Goal: Transaction & Acquisition: Purchase product/service

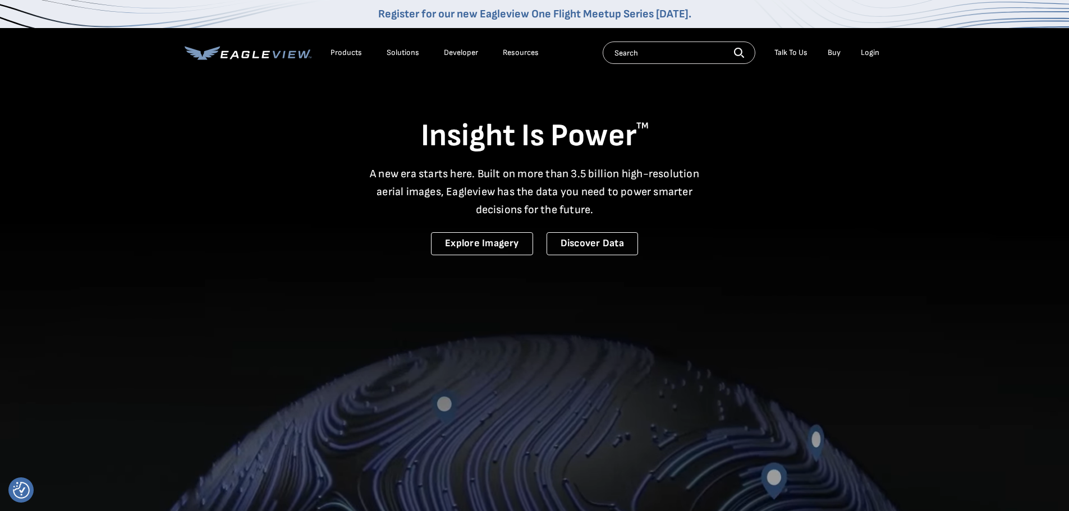
click at [863, 54] on div "Login" at bounding box center [870, 53] width 19 height 10
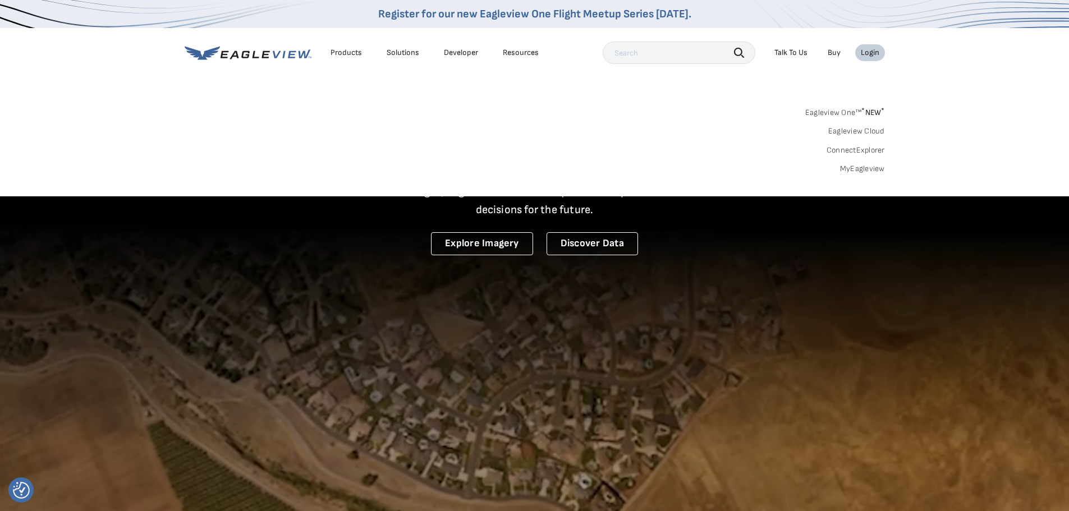
click at [867, 53] on div "Login" at bounding box center [870, 53] width 19 height 10
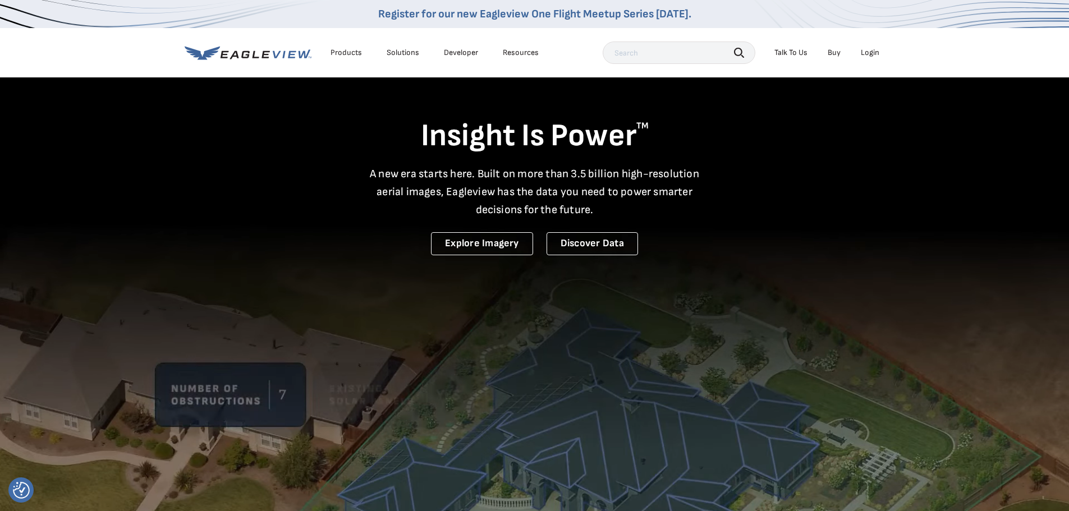
click at [867, 53] on div "Login" at bounding box center [870, 53] width 19 height 10
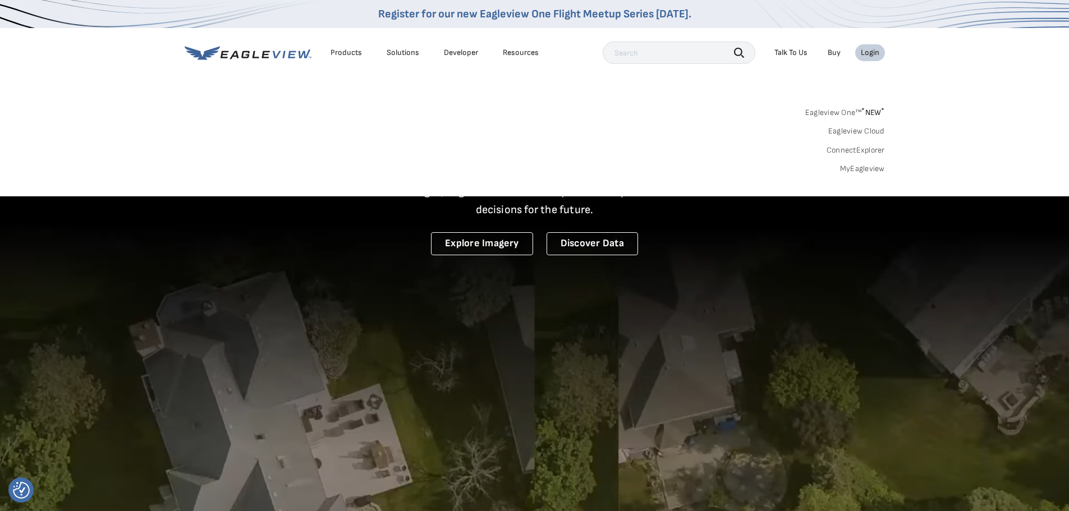
click at [854, 167] on link "MyEagleview" at bounding box center [862, 169] width 45 height 10
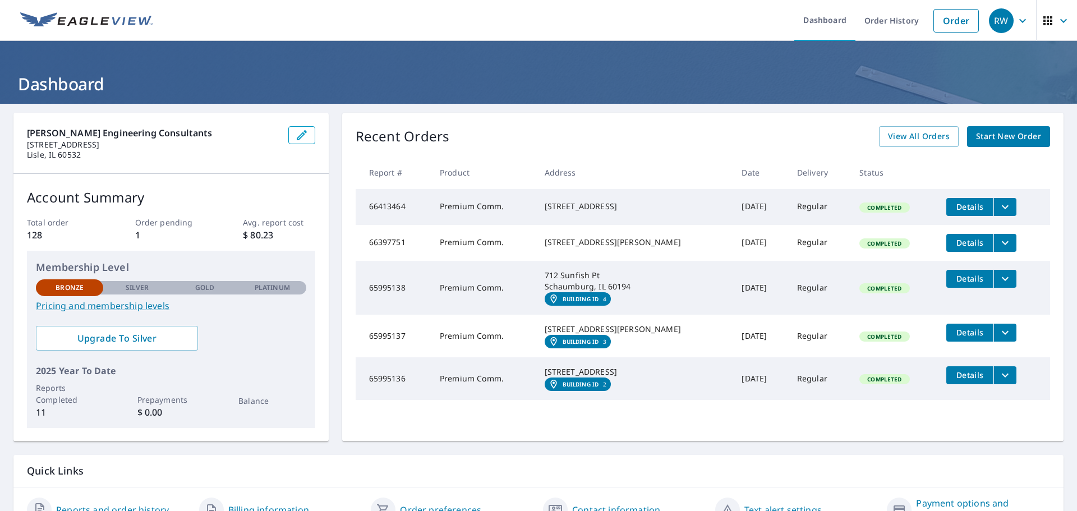
click at [996, 136] on span "Start New Order" at bounding box center [1008, 137] width 65 height 14
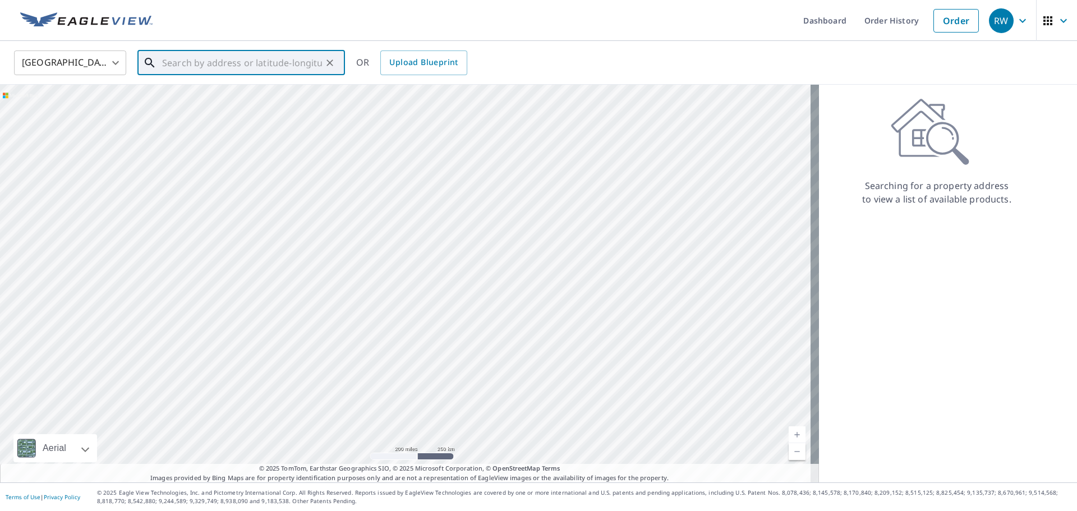
click at [186, 62] on input "text" at bounding box center [242, 62] width 160 height 31
click at [202, 96] on span "5000 Euclid Ln" at bounding box center [248, 95] width 176 height 13
type input "[STREET_ADDRESS]"
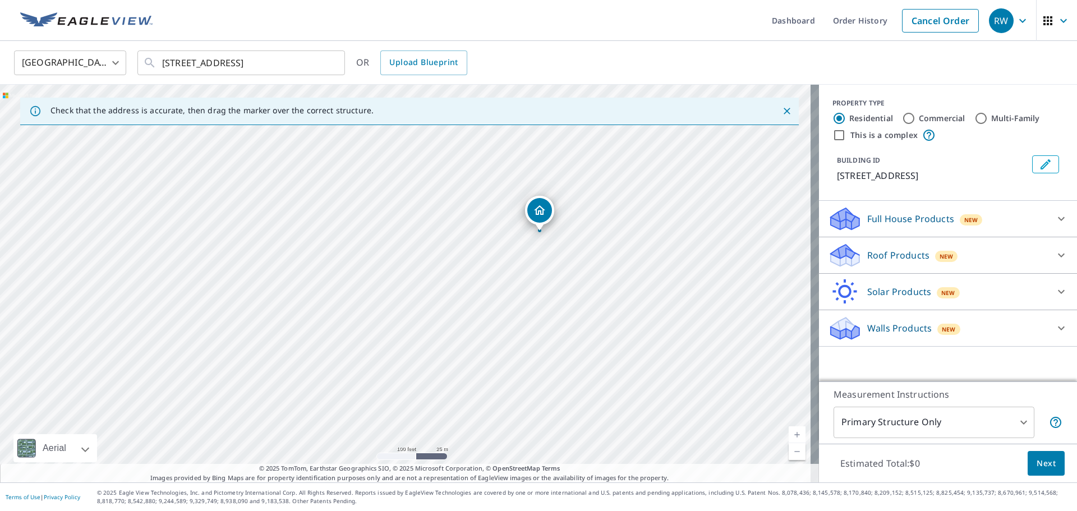
drag, startPoint x: 446, startPoint y: 282, endPoint x: 563, endPoint y: 235, distance: 126.1
click at [567, 235] on div "[STREET_ADDRESS]" at bounding box center [409, 284] width 819 height 398
drag, startPoint x: 546, startPoint y: 216, endPoint x: 575, endPoint y: 240, distance: 37.5
click at [575, 240] on div "[STREET_ADDRESS]" at bounding box center [409, 284] width 819 height 398
click at [1055, 256] on icon at bounding box center [1061, 255] width 13 height 13
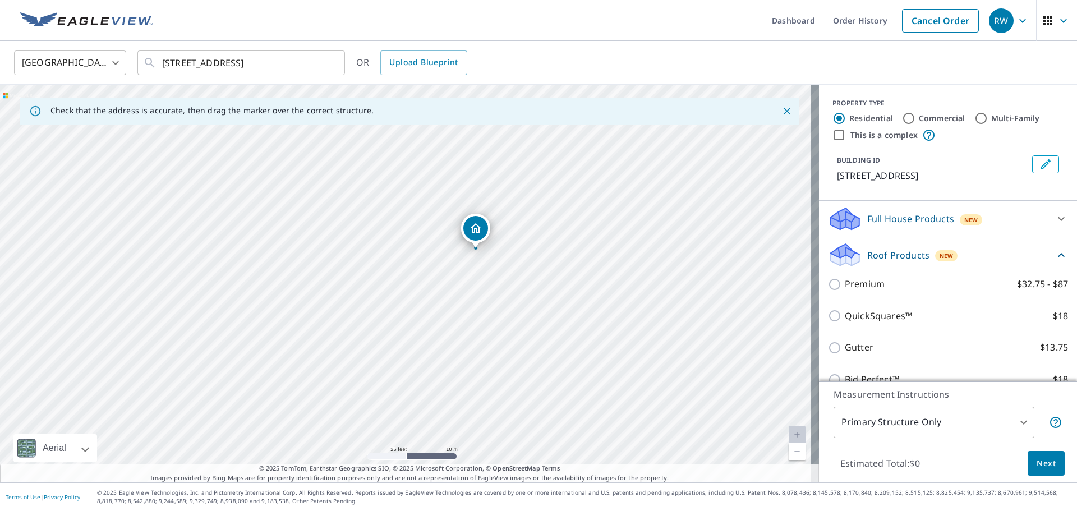
scroll to position [56, 0]
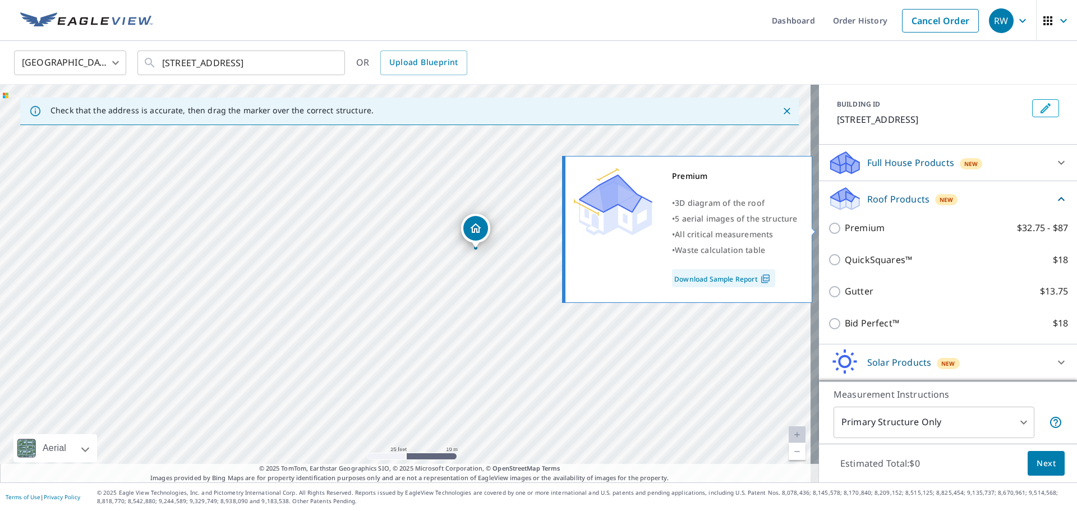
click at [853, 229] on p "Premium" at bounding box center [865, 228] width 40 height 14
click at [845, 229] on input "Premium $32.75 - $87" at bounding box center [836, 228] width 17 height 13
checkbox input "true"
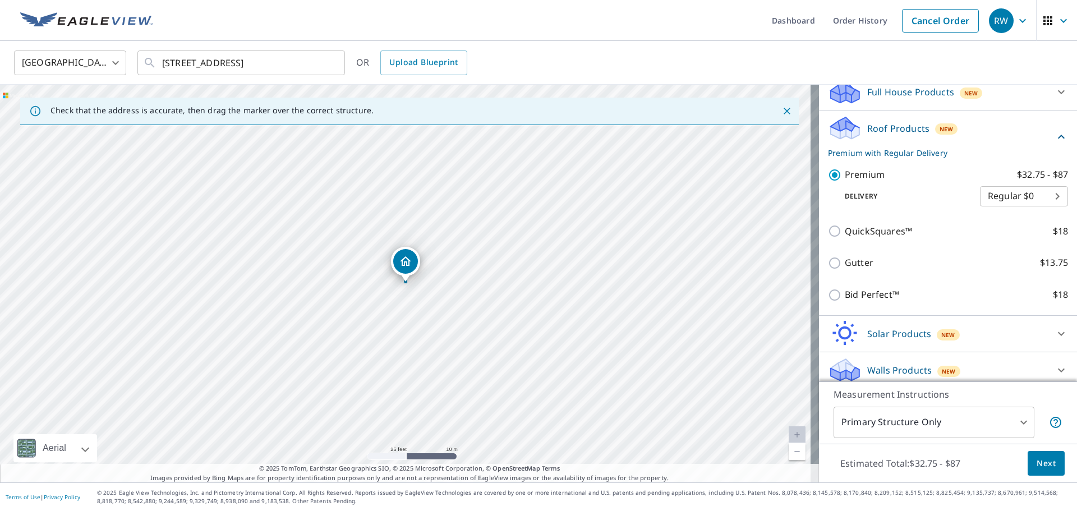
scroll to position [134, 0]
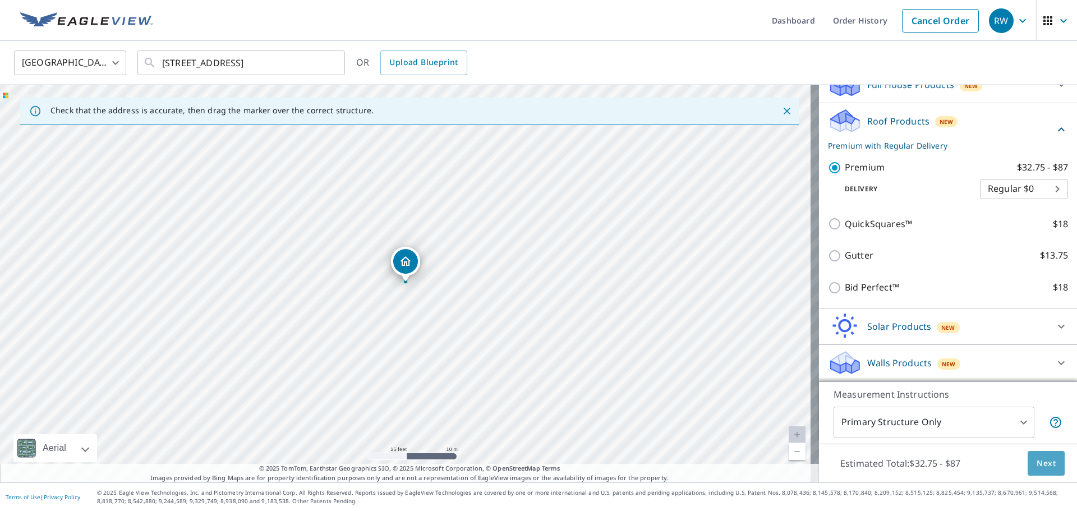
click at [1040, 460] on span "Next" at bounding box center [1046, 464] width 19 height 14
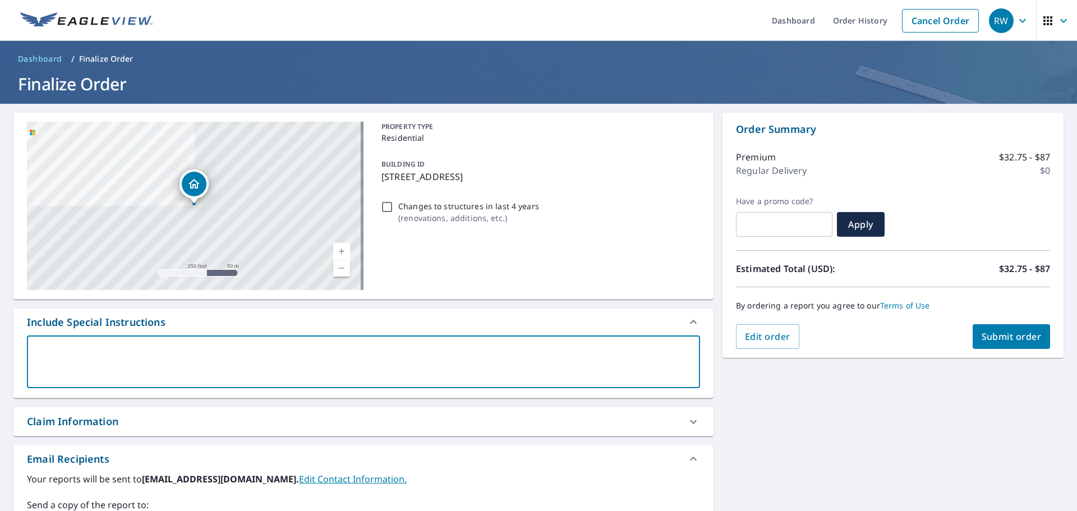
click at [380, 355] on textarea at bounding box center [364, 362] width 658 height 32
type textarea "P"
type textarea "x"
checkbox input "true"
type textarea "Pa"
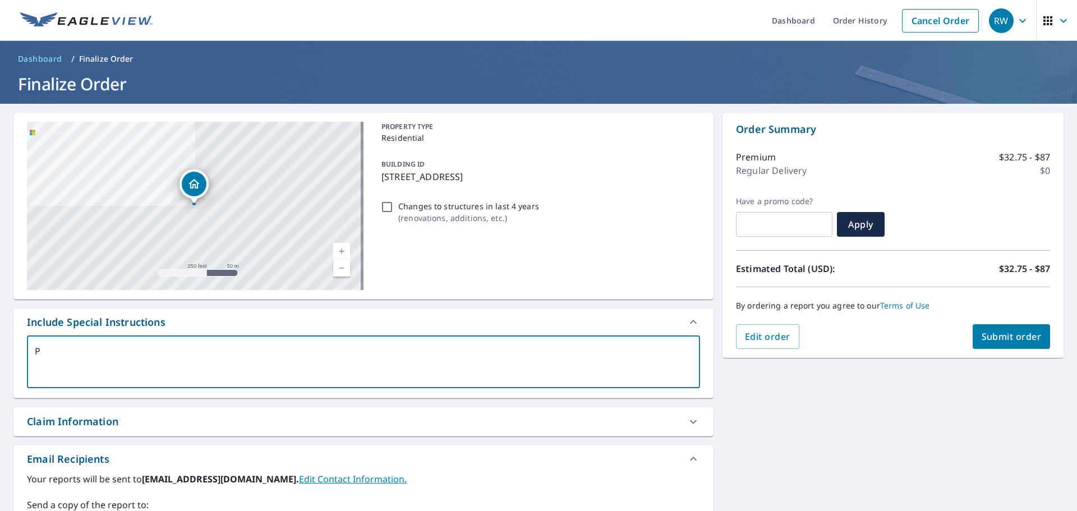
type textarea "x"
checkbox input "true"
type textarea "Par"
type textarea "x"
checkbox input "true"
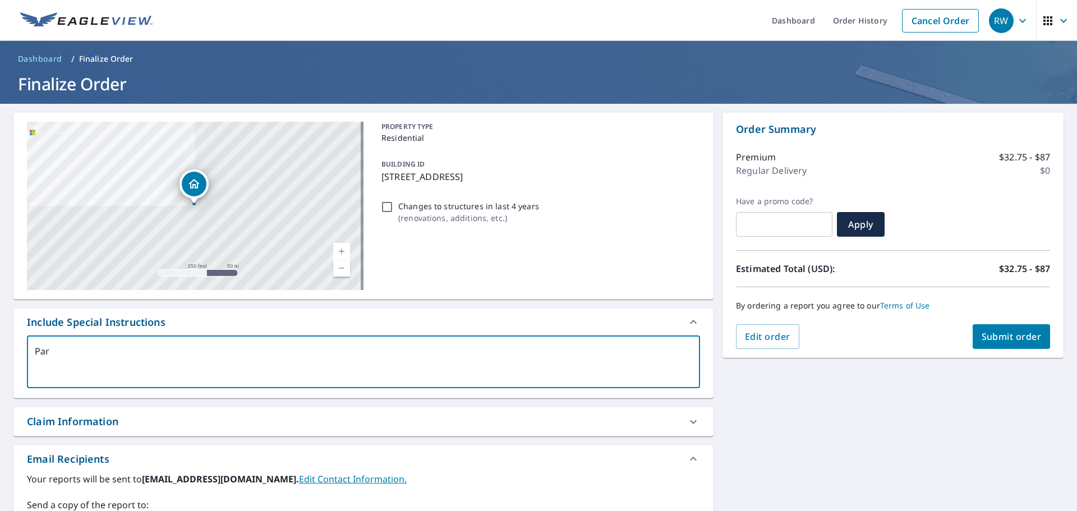
type textarea "Part"
type textarea "x"
checkbox input "true"
type textarea "Part"
type textarea "x"
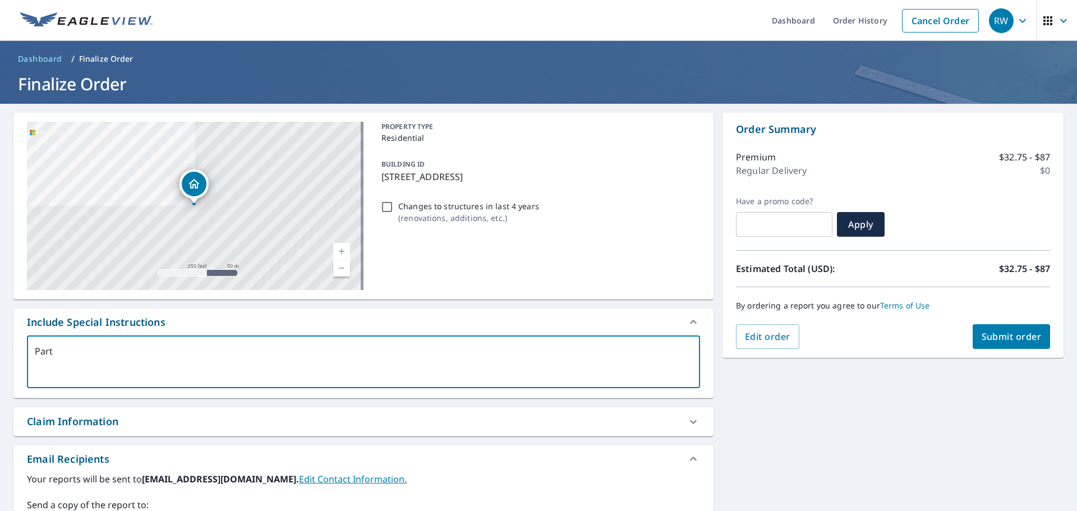
checkbox input "true"
type textarea "Part o"
type textarea "x"
checkbox input "true"
type textarea "Part of"
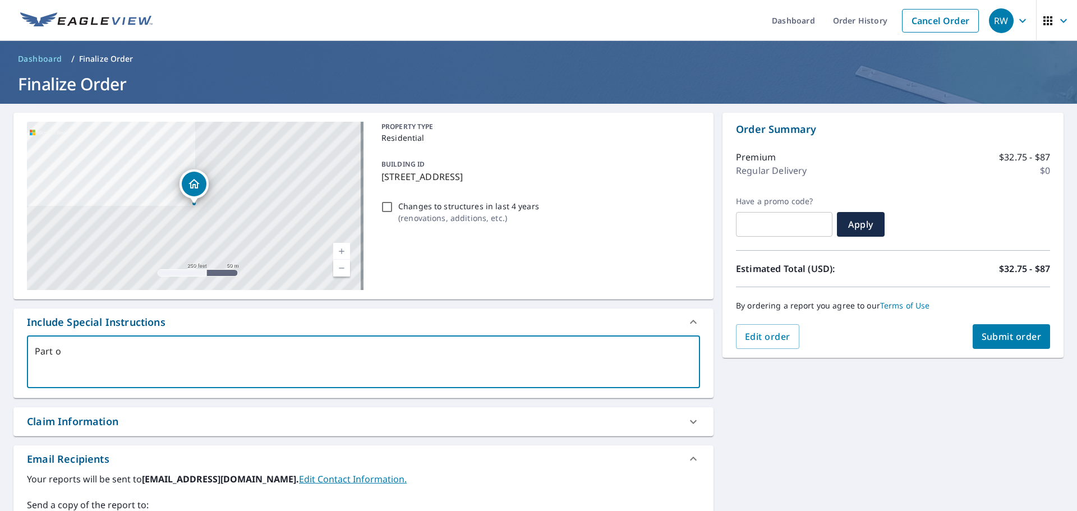
type textarea "x"
checkbox input "true"
type textarea "Part of"
type textarea "x"
checkbox input "true"
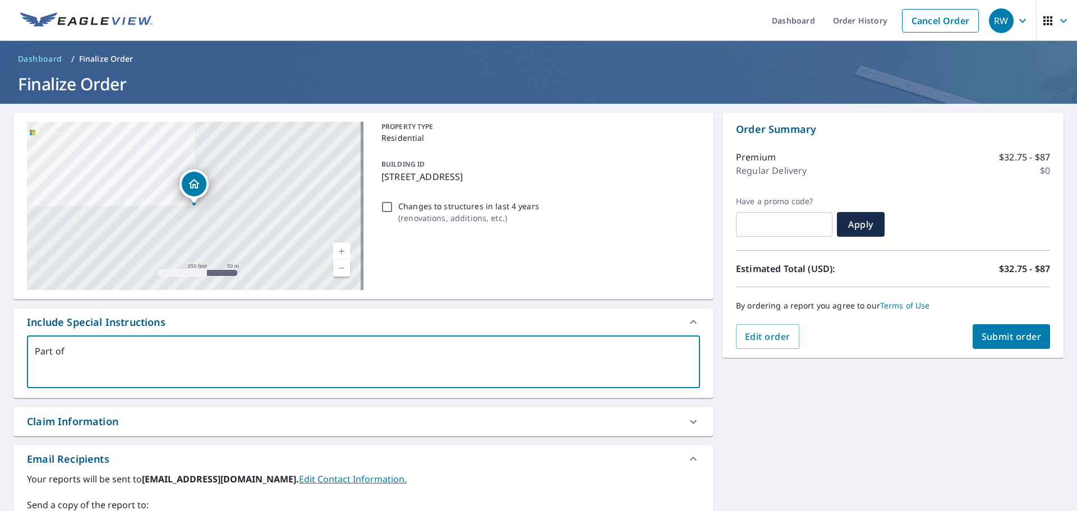
type textarea "Part of t"
type textarea "x"
checkbox input "true"
type textarea "Part of th"
type textarea "x"
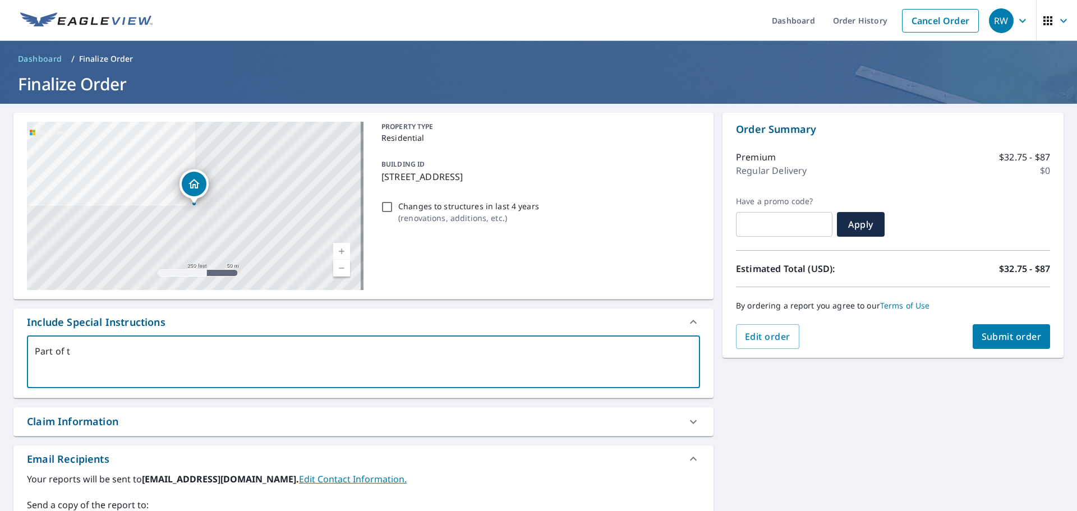
checkbox input "true"
type textarea "Part of the"
type textarea "x"
checkbox input "true"
type textarea "Part of the"
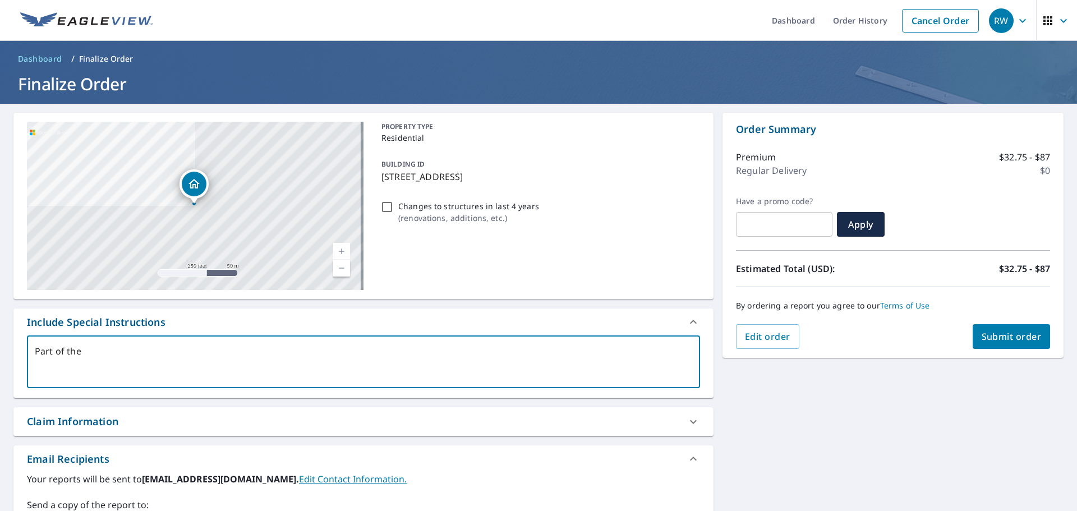
type textarea "x"
checkbox input "true"
type textarea "Part of the r"
type textarea "x"
checkbox input "true"
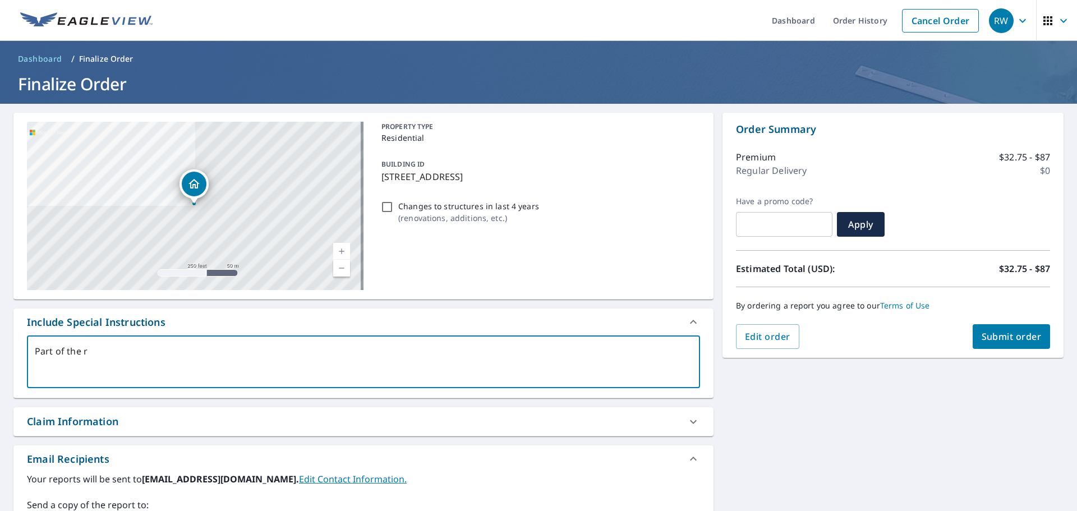
type textarea "Part of the ro"
type textarea "x"
checkbox input "true"
type textarea "Part of the roo"
type textarea "x"
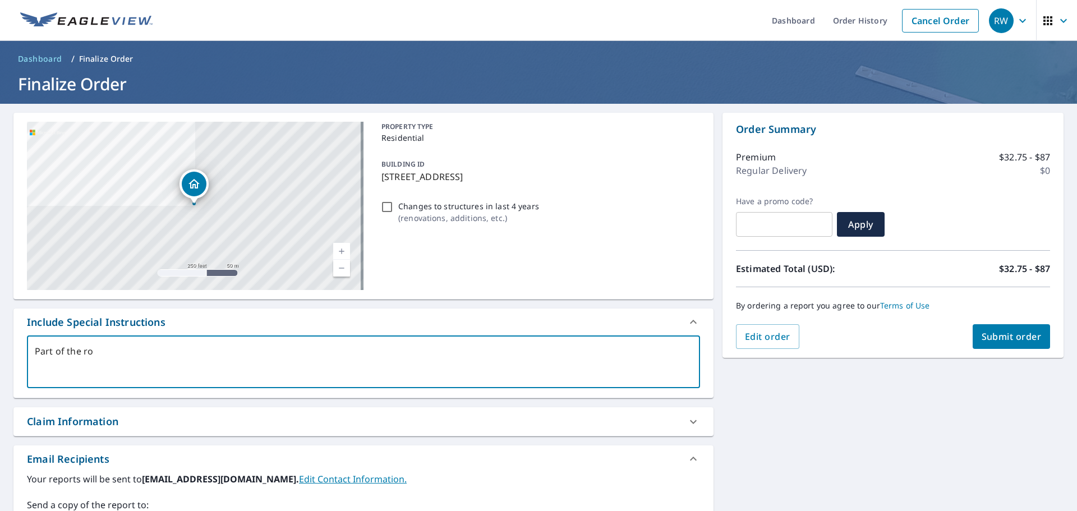
checkbox input "true"
type textarea "Part of the roof"
type textarea "x"
checkbox input "true"
type textarea "Part of the roof"
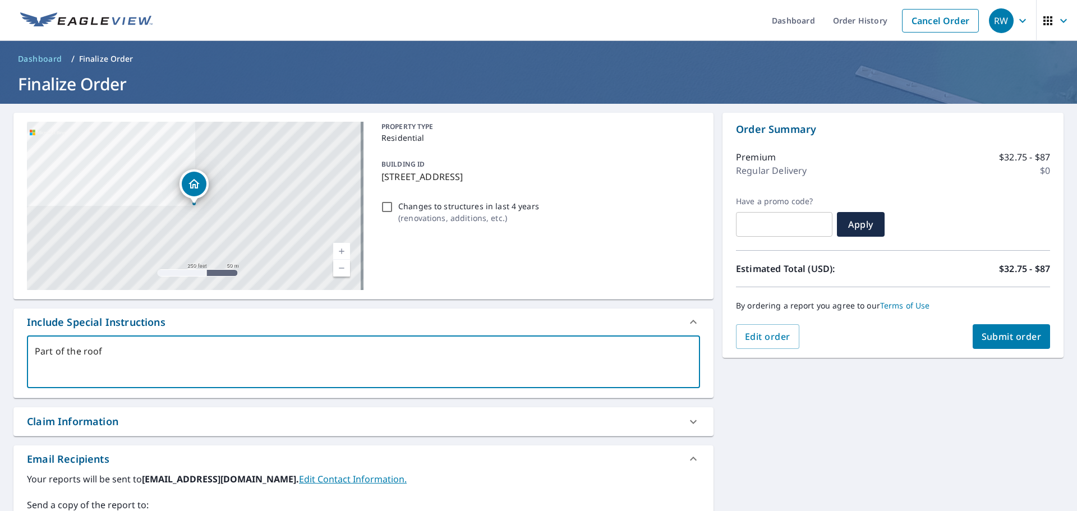
type textarea "x"
checkbox input "true"
type textarea "Part of the roof i"
type textarea "x"
checkbox input "true"
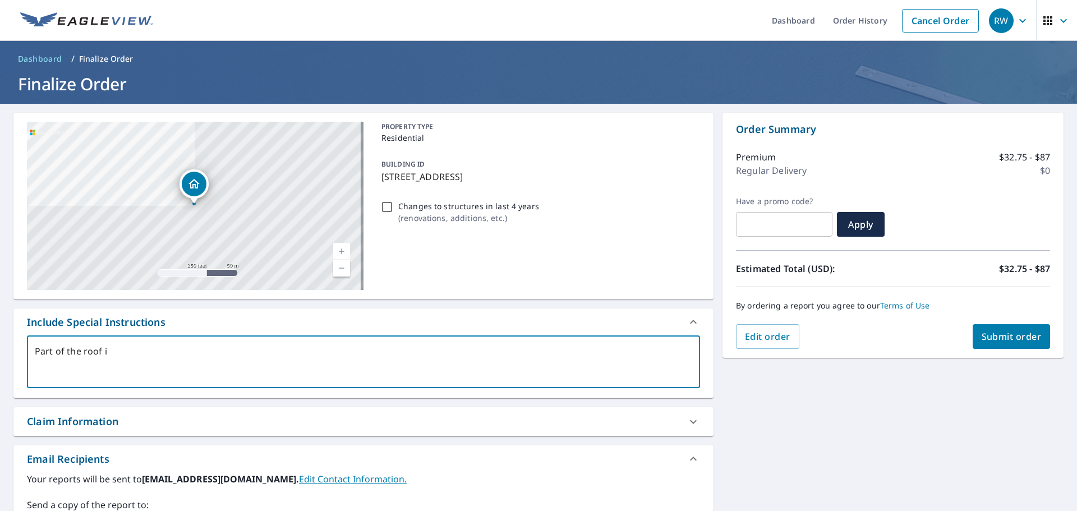
type textarea "Part of the roof is"
type textarea "x"
checkbox input "true"
type textarea "Part of the roof is"
type textarea "x"
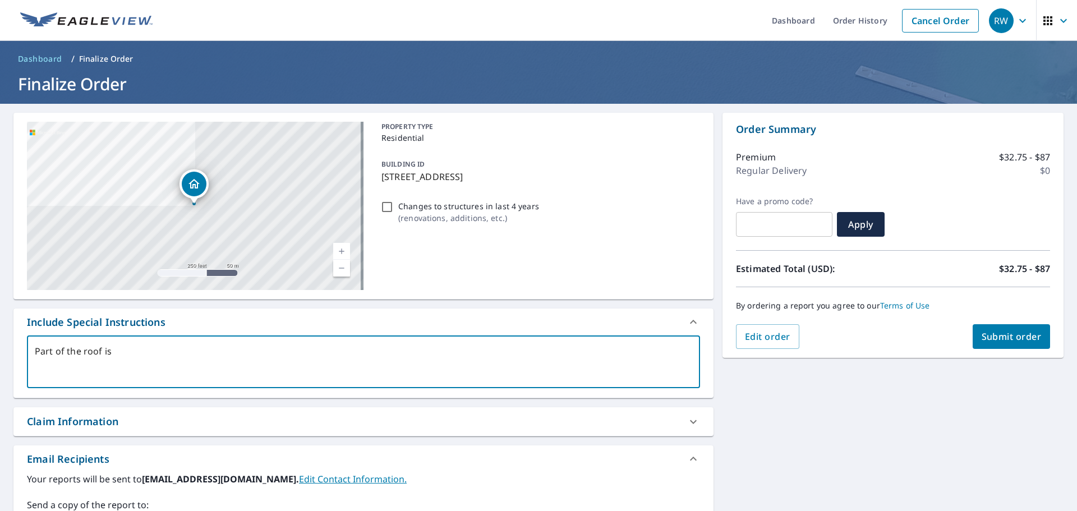
checkbox input "true"
type textarea "Part of the roof is a"
type textarea "x"
checkbox input "true"
type textarea "Part of the roof is a"
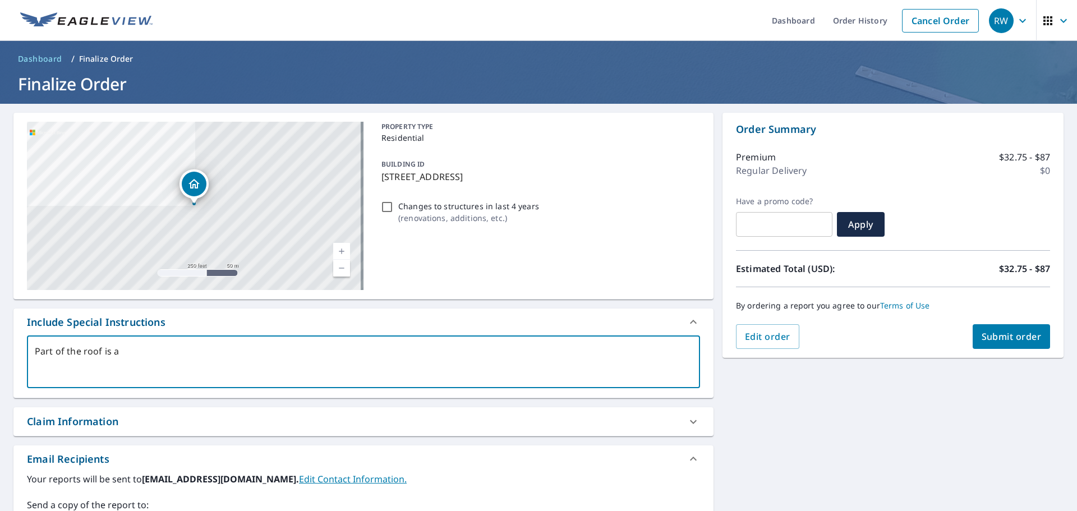
type textarea "x"
checkbox input "true"
type textarea "Part of the roof is a m"
type textarea "x"
checkbox input "true"
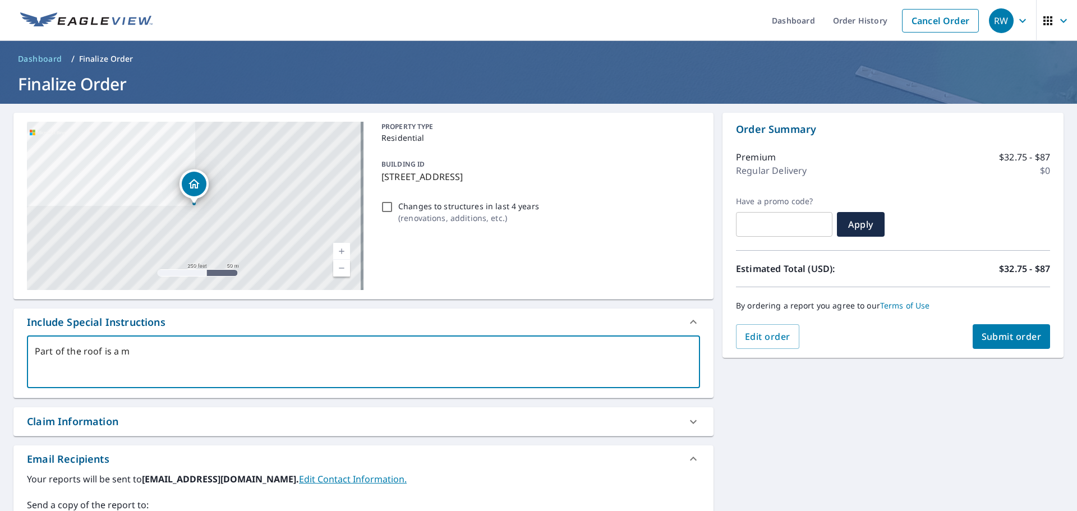
type textarea "Part of the roof is a ma"
type textarea "x"
checkbox input "true"
type textarea "Part of the roof is a man"
type textarea "x"
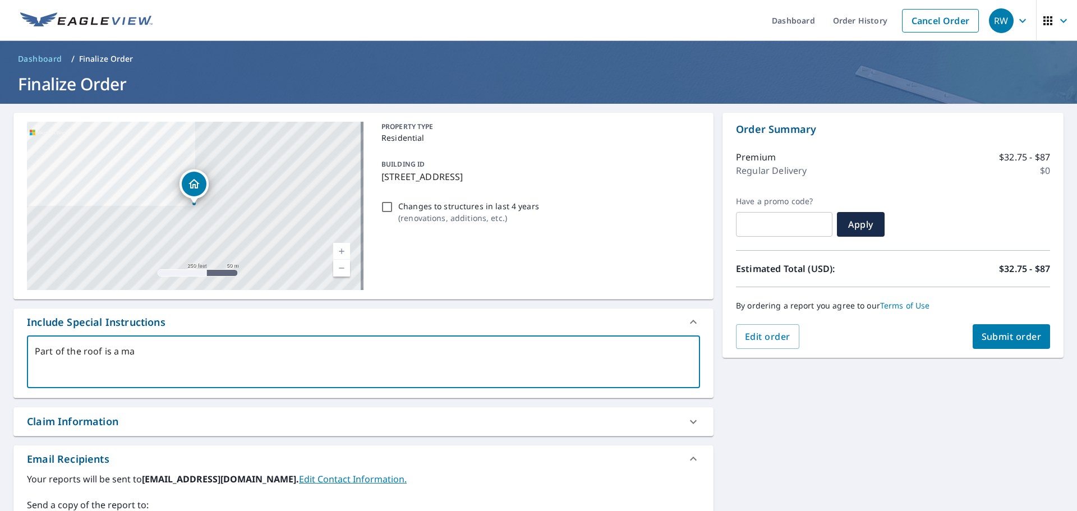
checkbox input "true"
type textarea "Part of the roof is a mans"
type textarea "x"
checkbox input "true"
type textarea "Part of the roof is a mansa"
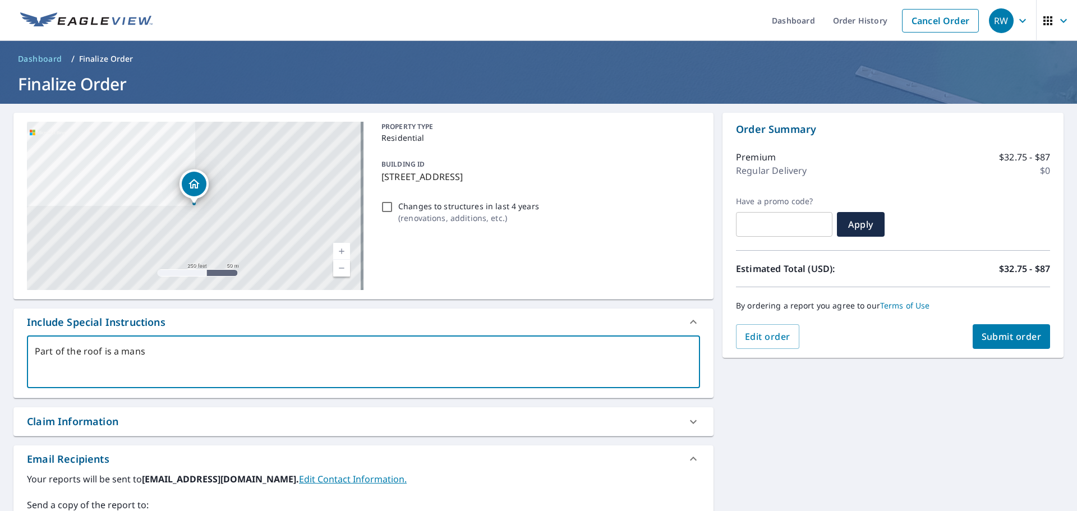
type textarea "x"
checkbox input "true"
type textarea "Part of the roof is a mansar"
type textarea "x"
checkbox input "true"
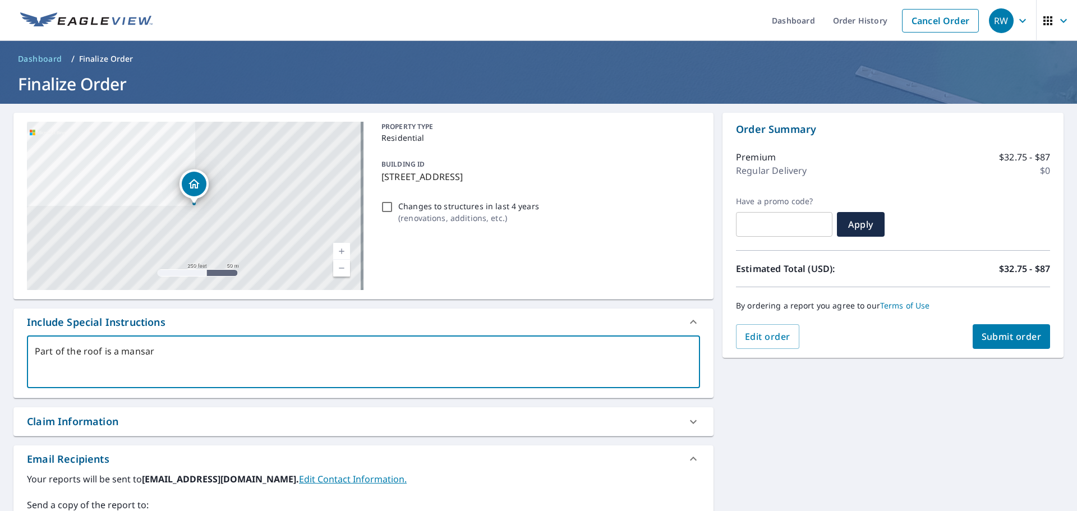
type textarea "Part of the roof is a mansard"
type textarea "x"
checkbox input "true"
type textarea "Part of the roof is a mansard"
type textarea "x"
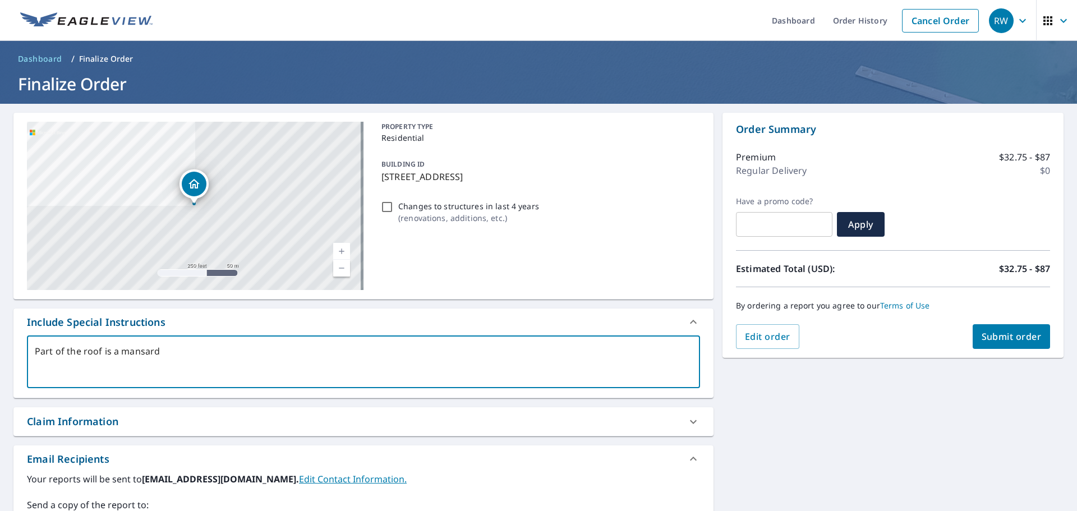
checkbox input "true"
type textarea "Part of the roof is a mansard r"
type textarea "x"
checkbox input "true"
type textarea "Part of the roof is a mansard ro"
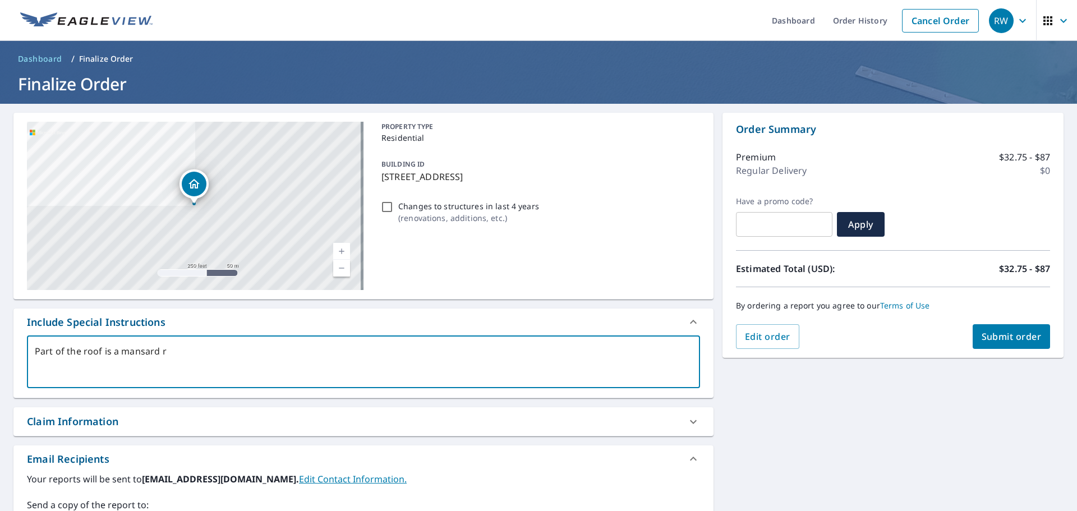
type textarea "x"
checkbox input "true"
type textarea "Part of the roof is a mansard roo"
type textarea "x"
checkbox input "true"
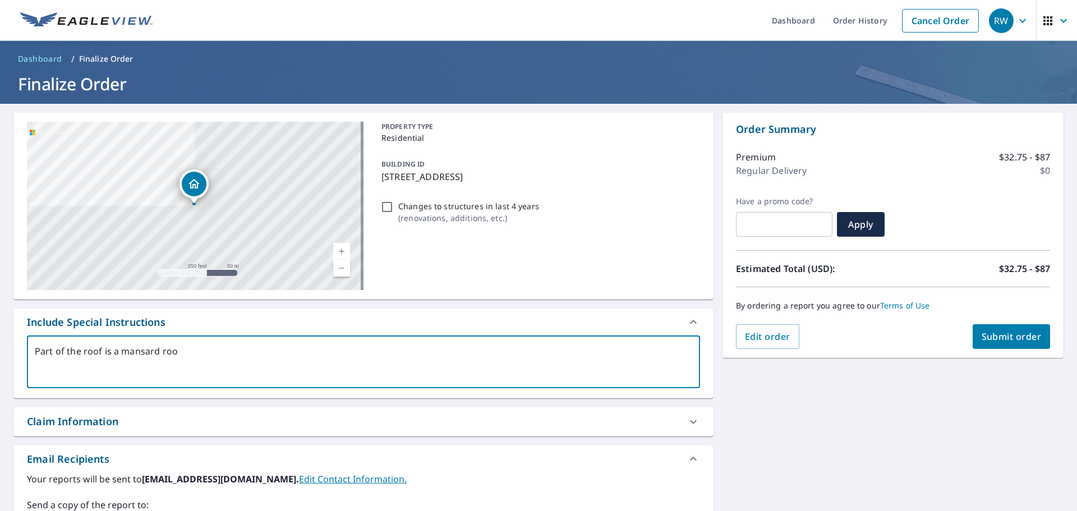
type textarea "Part of the roof is a mansard roof"
type textarea "x"
checkbox input "true"
type textarea "Part of the roof is a mansard roof"
type textarea "x"
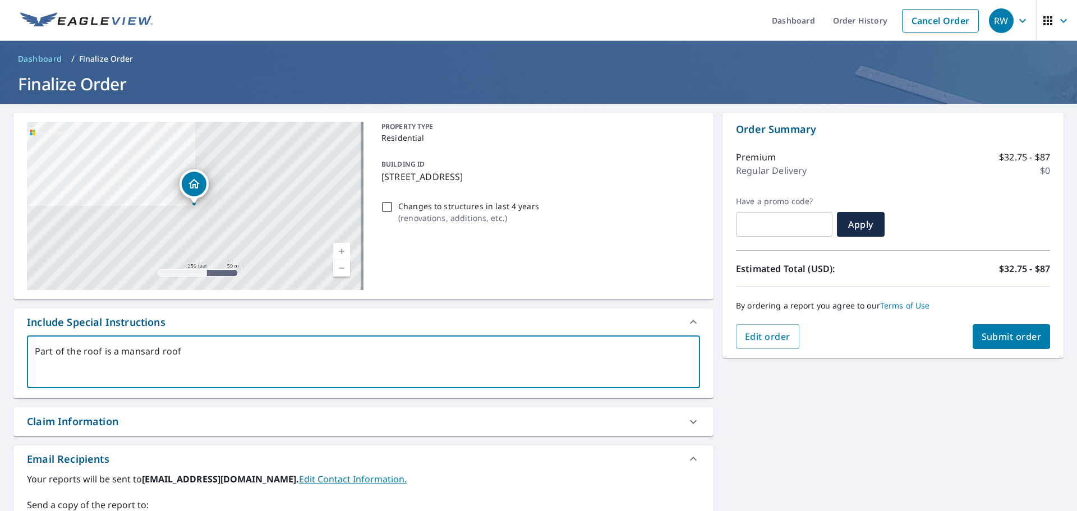
checkbox input "true"
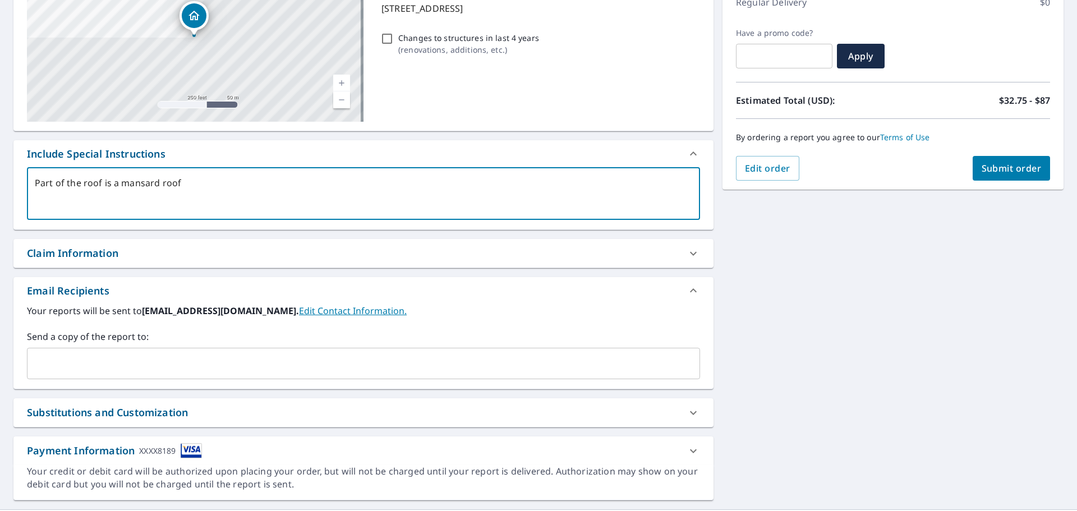
scroll to position [195, 0]
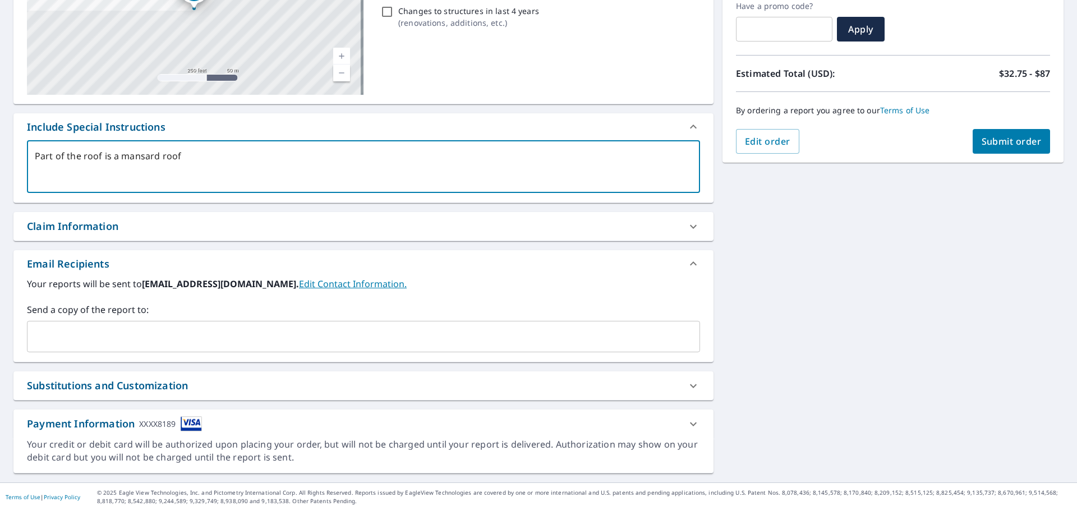
type textarea "Part of the roof is a mansard roof"
type textarea "x"
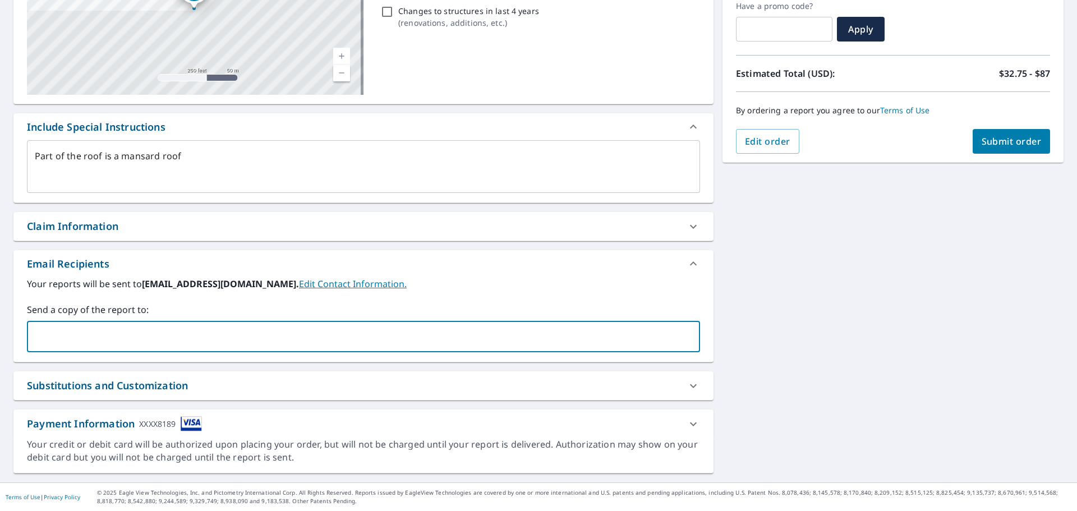
click at [180, 331] on input "text" at bounding box center [355, 336] width 646 height 21
type input "[PERSON_NAME][EMAIL_ADDRESS][DOMAIN_NAME]"
type textarea "x"
checkbox input "true"
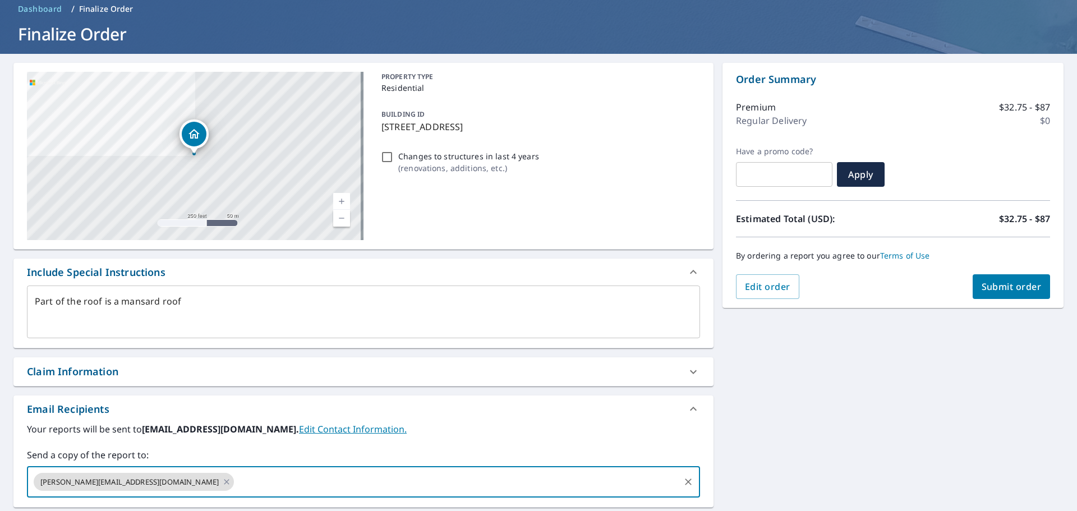
scroll to position [27, 0]
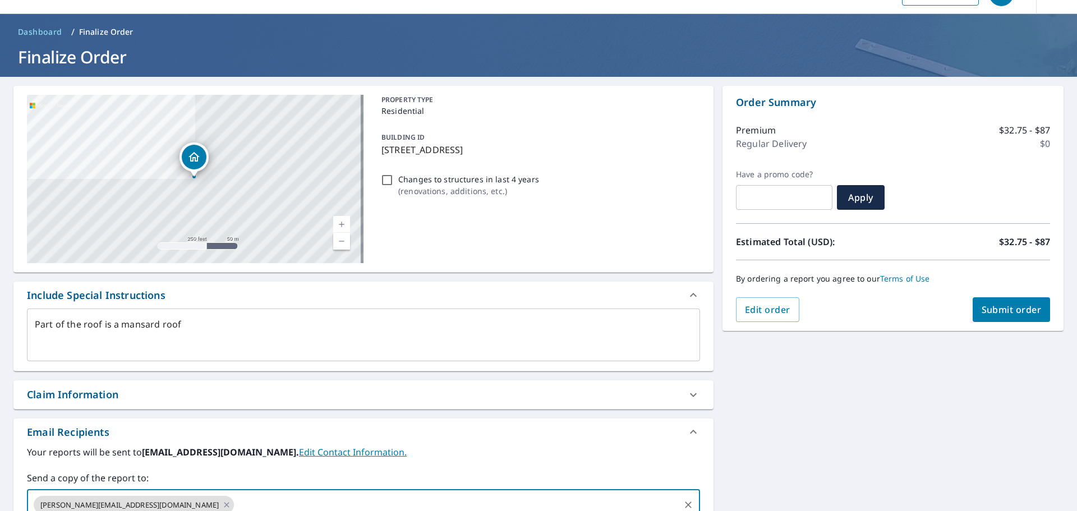
click at [1009, 310] on span "Submit order" at bounding box center [1012, 310] width 60 height 12
type textarea "x"
checkbox input "true"
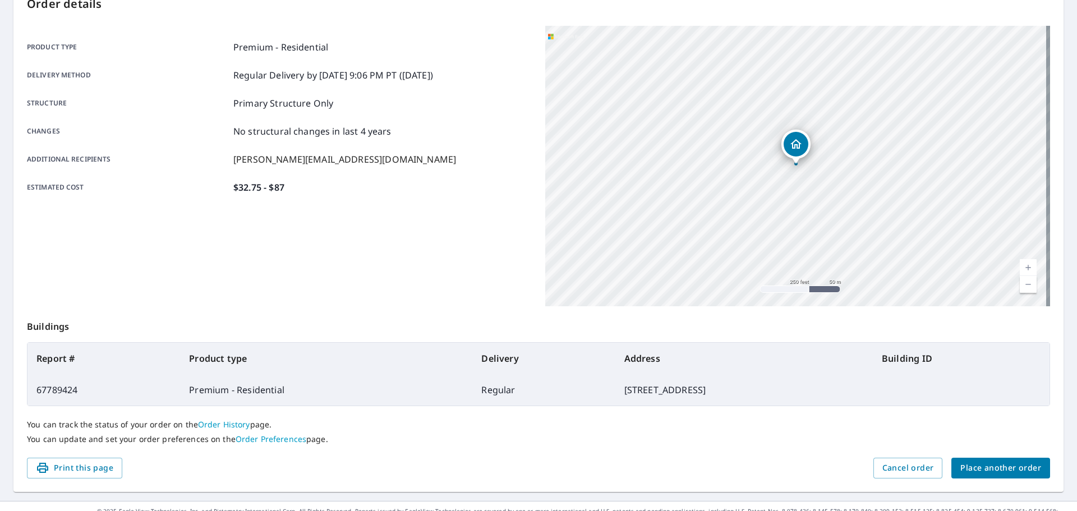
scroll to position [149, 0]
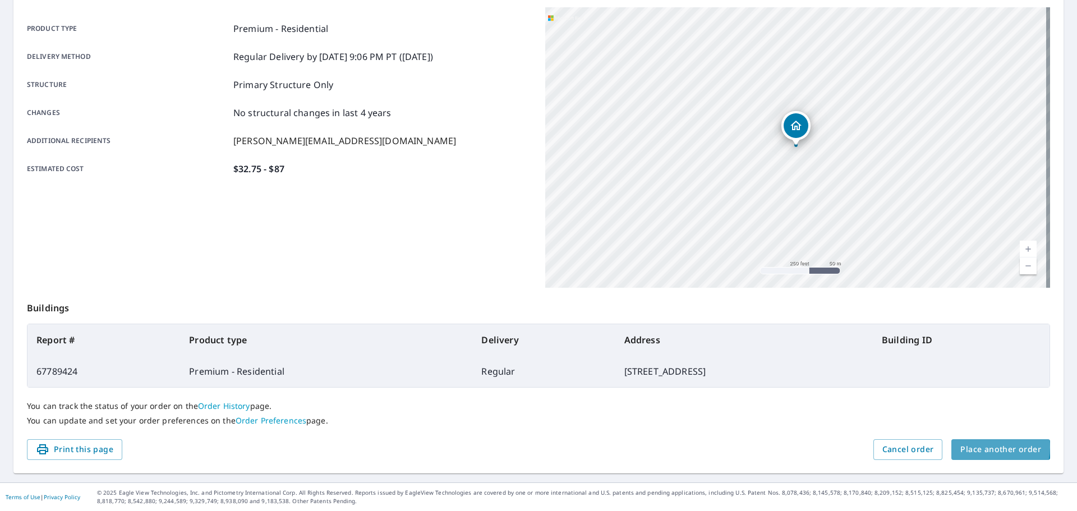
click at [981, 447] on span "Place another order" at bounding box center [1000, 450] width 81 height 14
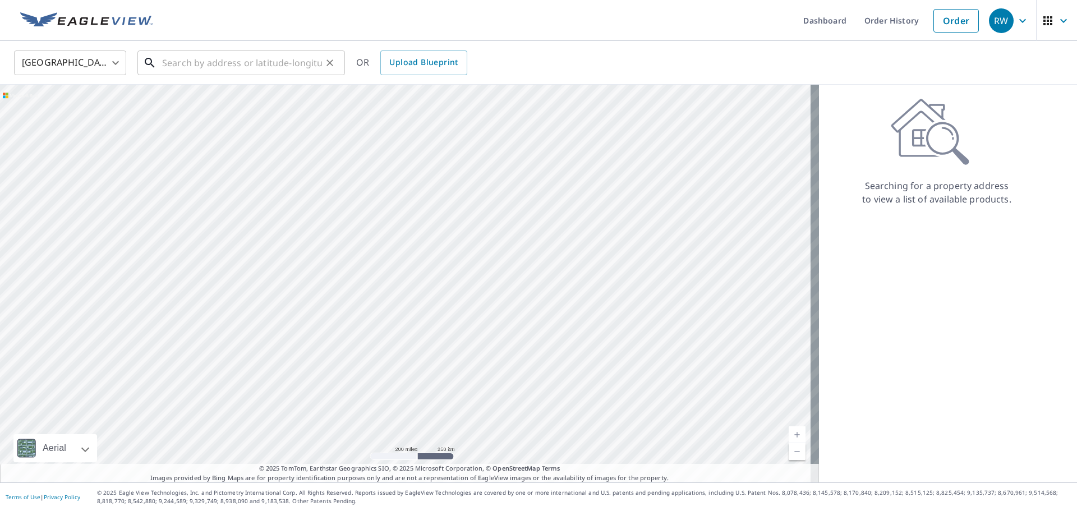
click at [270, 67] on input "text" at bounding box center [242, 62] width 160 height 31
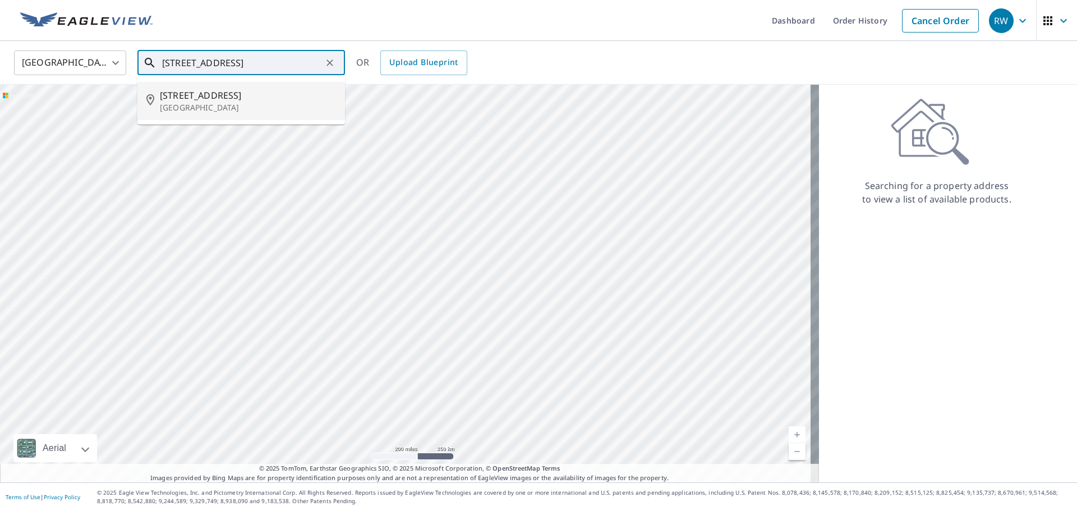
click at [235, 107] on p "[GEOGRAPHIC_DATA]" at bounding box center [248, 107] width 176 height 11
type input "[STREET_ADDRESS]"
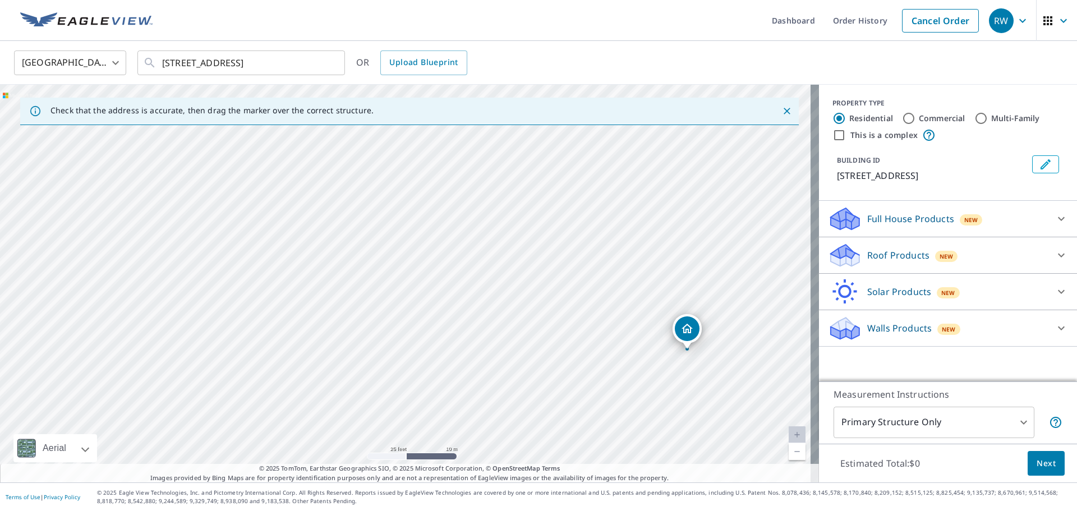
drag, startPoint x: 306, startPoint y: 240, endPoint x: 530, endPoint y: 304, distance: 232.7
click at [530, 304] on div "[STREET_ADDRESS]" at bounding box center [409, 284] width 819 height 398
drag, startPoint x: 680, startPoint y: 232, endPoint x: 683, endPoint y: 266, distance: 34.9
click at [683, 266] on div "[STREET_ADDRESS]" at bounding box center [409, 284] width 819 height 398
drag, startPoint x: 649, startPoint y: 302, endPoint x: 640, endPoint y: 203, distance: 99.7
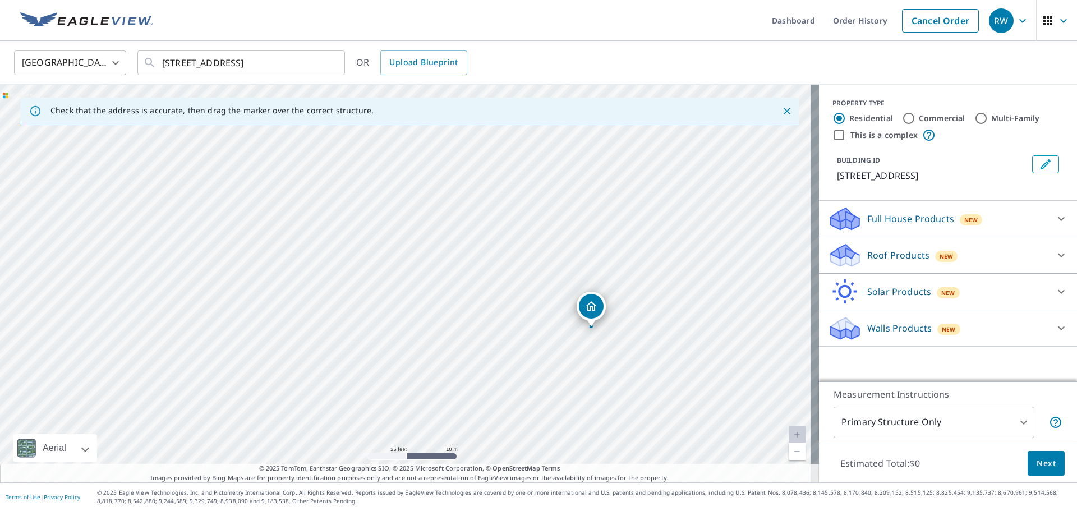
click at [640, 203] on div "[STREET_ADDRESS]" at bounding box center [409, 284] width 819 height 398
click at [895, 251] on p "Roof Products" at bounding box center [898, 255] width 62 height 13
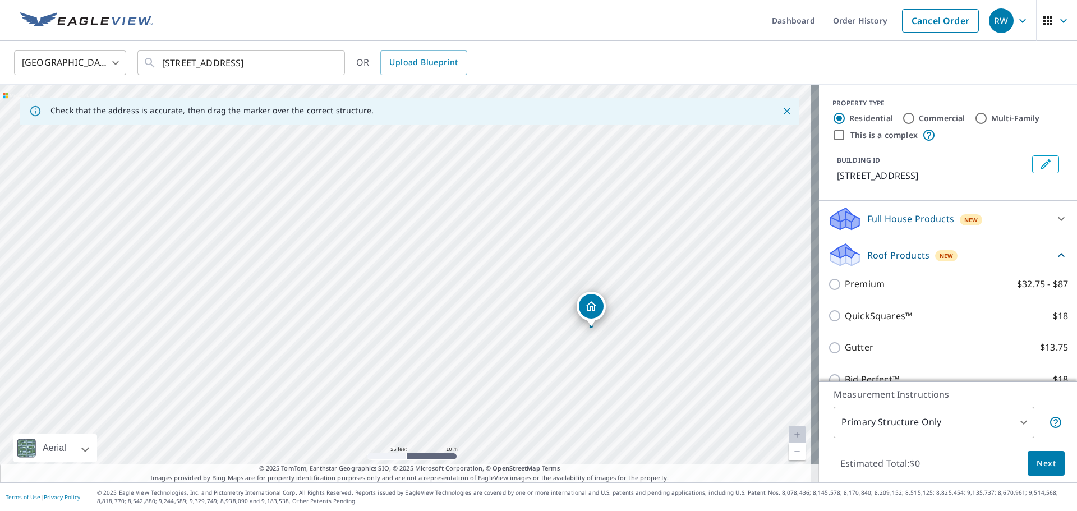
click at [862, 277] on div "Premium $32.75 - $87" at bounding box center [948, 284] width 240 height 32
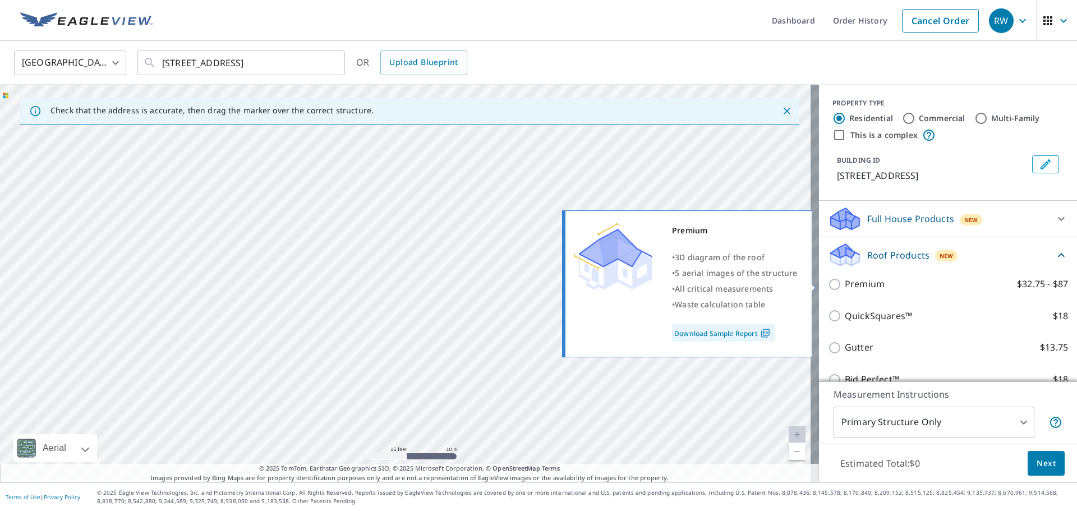
click at [862, 282] on p "Premium" at bounding box center [865, 284] width 40 height 14
click at [845, 282] on input "Premium $32.75 - $87" at bounding box center [836, 284] width 17 height 13
checkbox input "true"
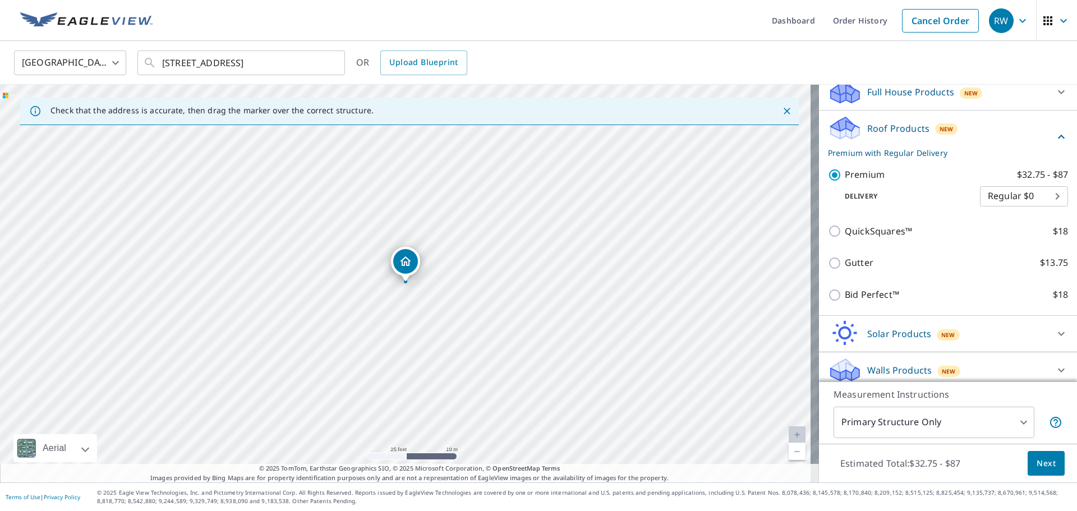
scroll to position [134, 0]
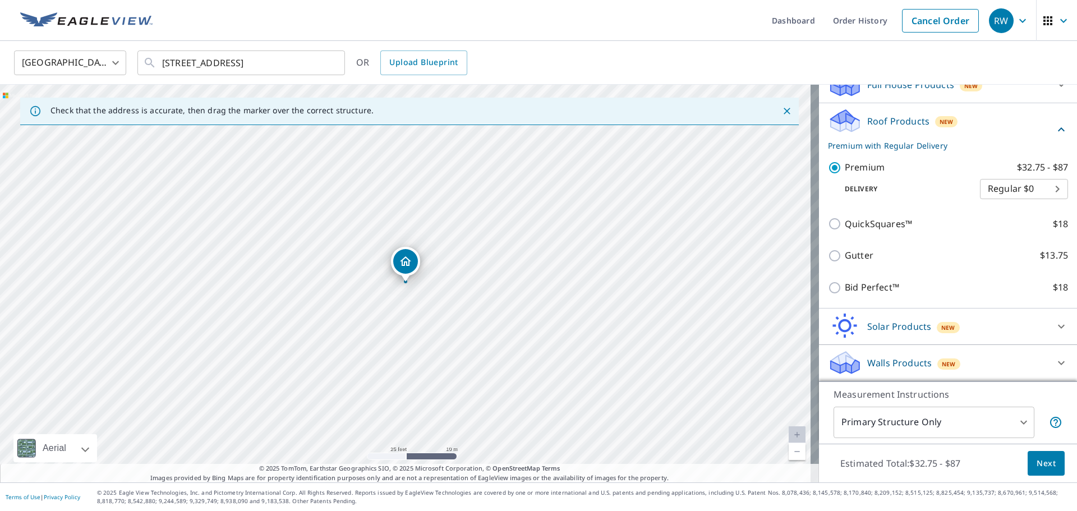
click at [1007, 422] on body "RW RW Dashboard Order History Cancel Order RW [GEOGRAPHIC_DATA] [GEOGRAPHIC_DAT…" at bounding box center [538, 255] width 1077 height 511
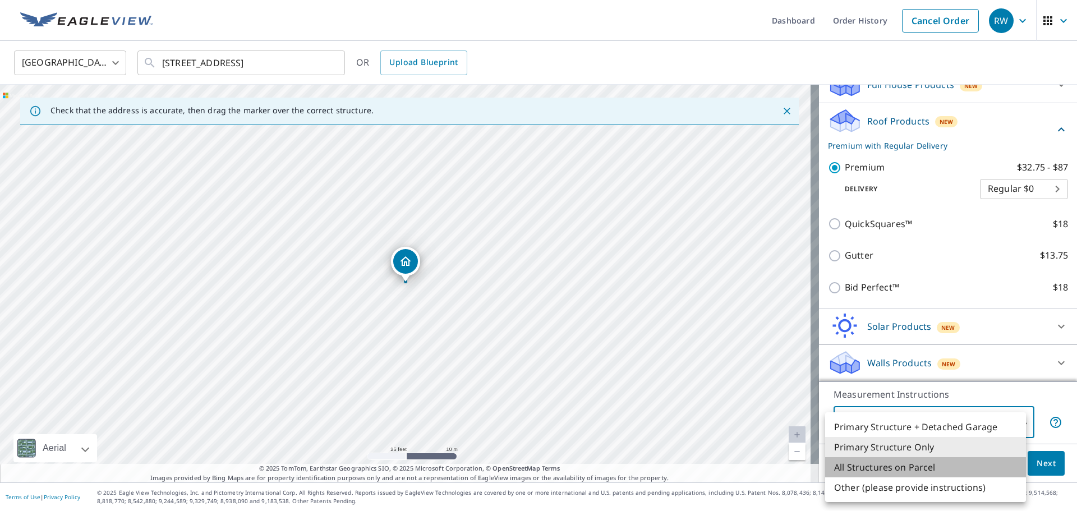
click at [891, 461] on li "All Structures on Parcel" at bounding box center [925, 467] width 201 height 20
type input "3"
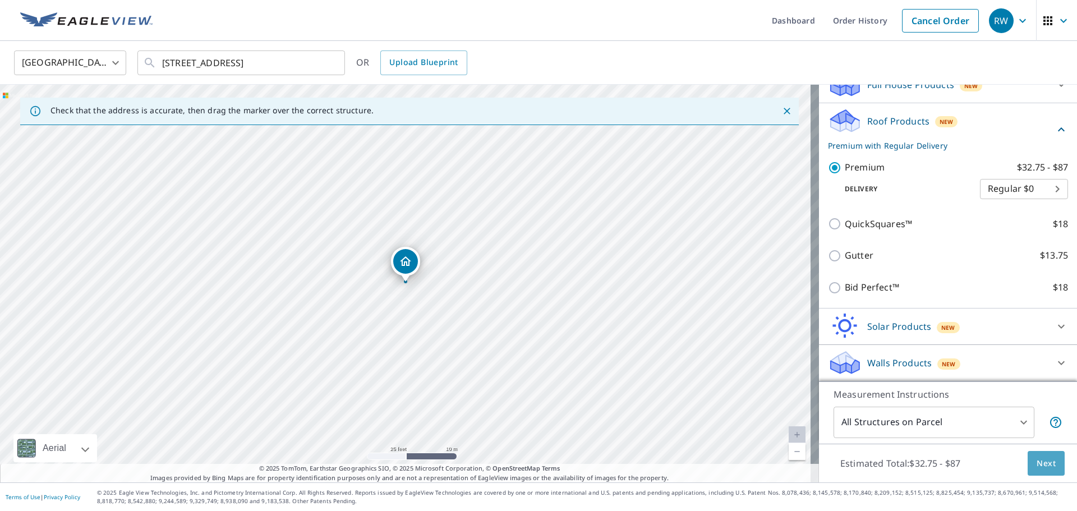
click at [1037, 464] on span "Next" at bounding box center [1046, 464] width 19 height 14
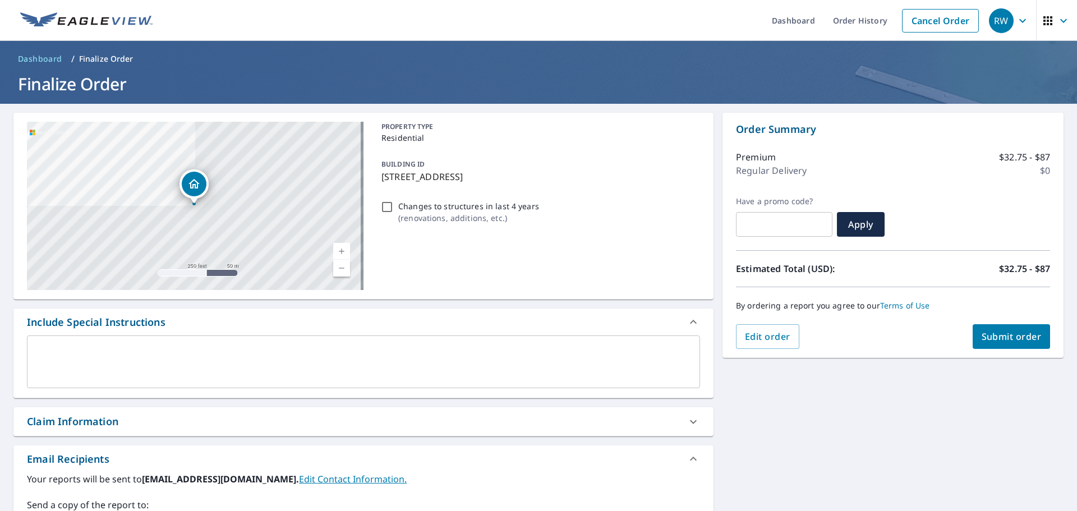
click at [173, 348] on textarea at bounding box center [364, 362] width 658 height 32
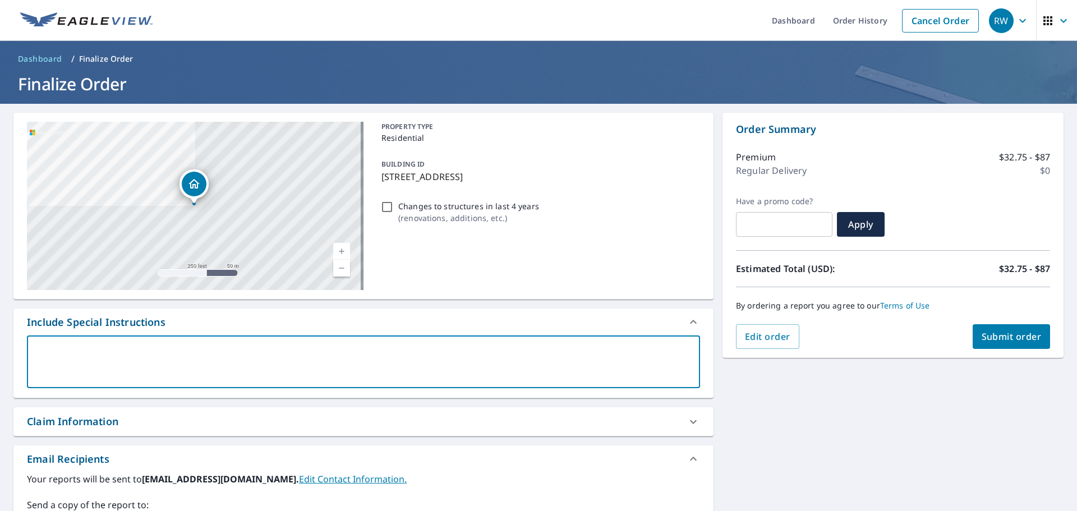
type textarea "N"
type textarea "x"
checkbox input "true"
type textarea "Ne"
type textarea "x"
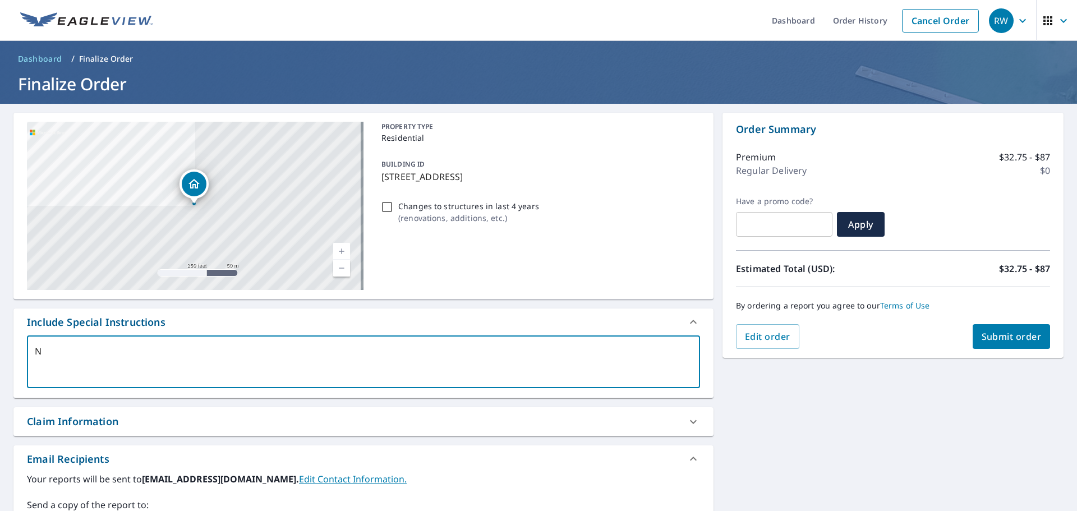
checkbox input "true"
type textarea "Nee"
type textarea "x"
checkbox input "true"
type textarea "Need"
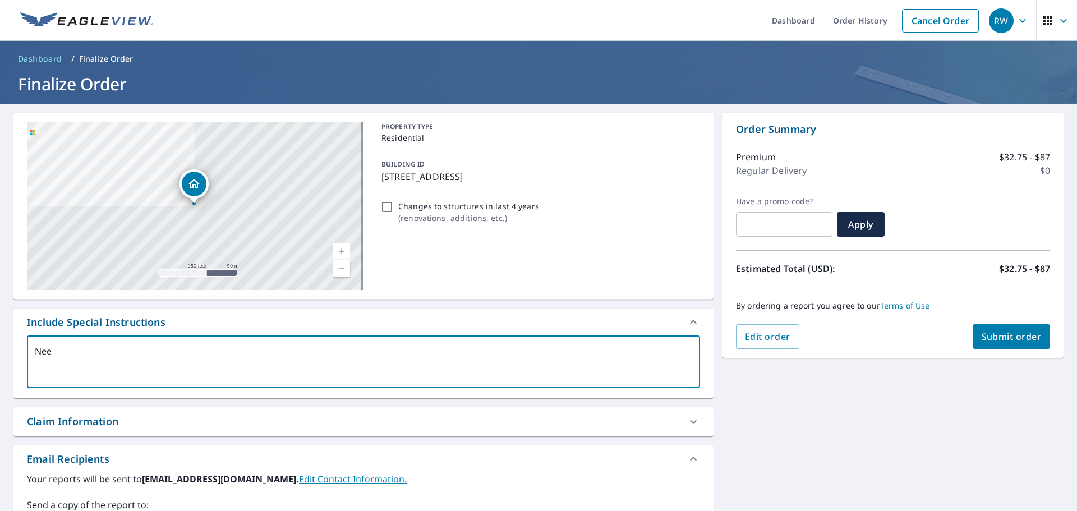
type textarea "x"
checkbox input "true"
type textarea "Need"
type textarea "x"
checkbox input "true"
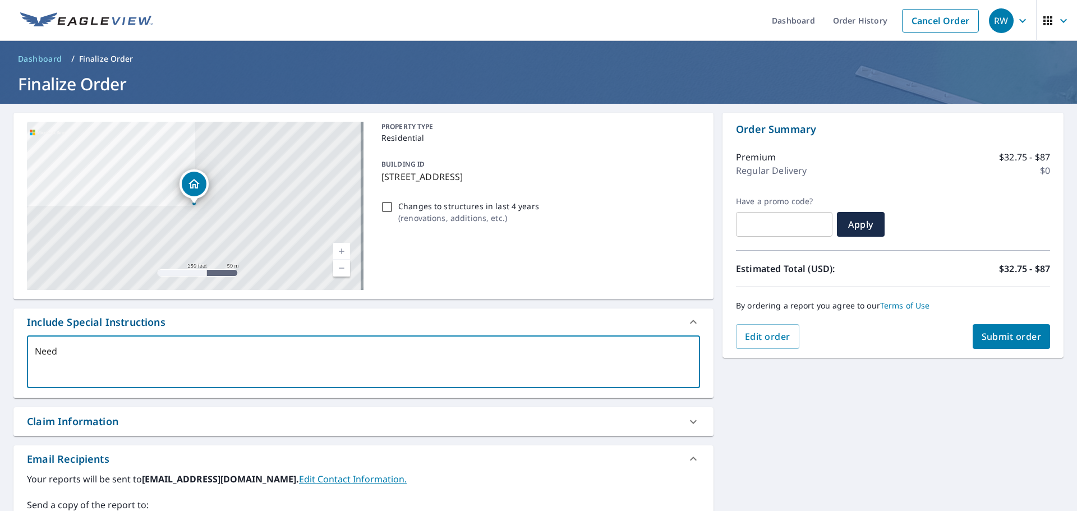
type textarea "Need t"
type textarea "x"
checkbox input "true"
type textarea "Need th"
type textarea "x"
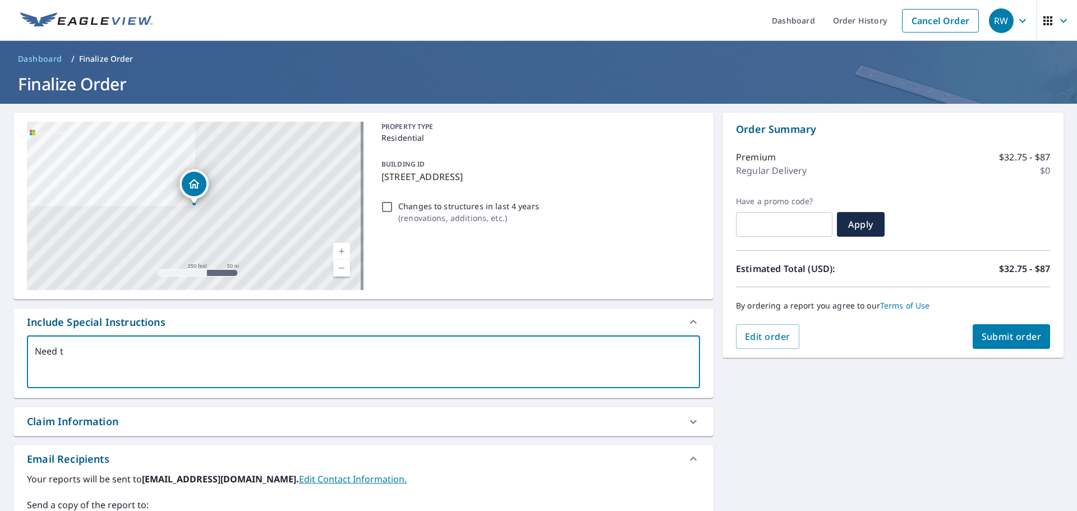
checkbox input "true"
type textarea "Need the"
type textarea "x"
checkbox input "true"
type textarea "Need the"
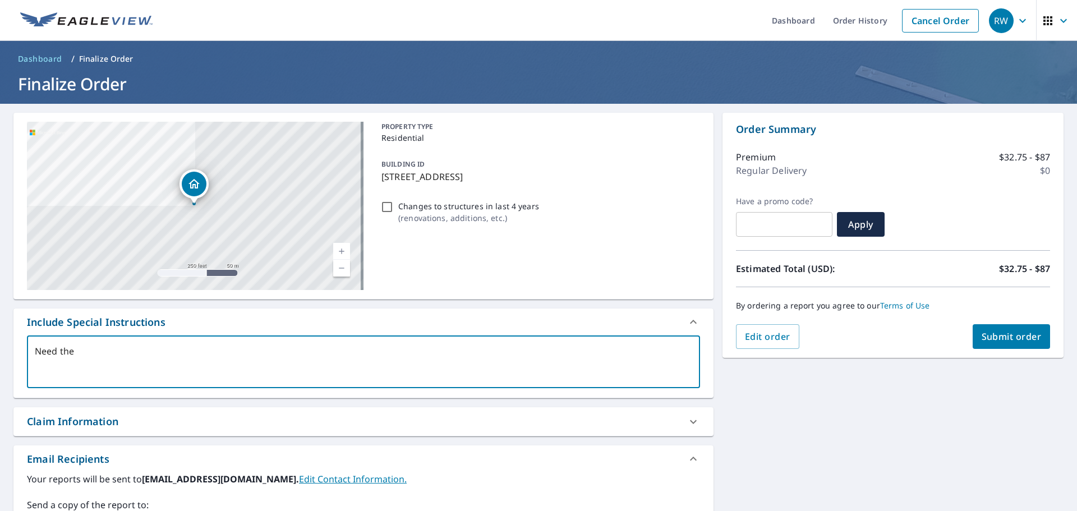
type textarea "x"
checkbox input "true"
type textarea "Need the e"
type textarea "x"
checkbox input "true"
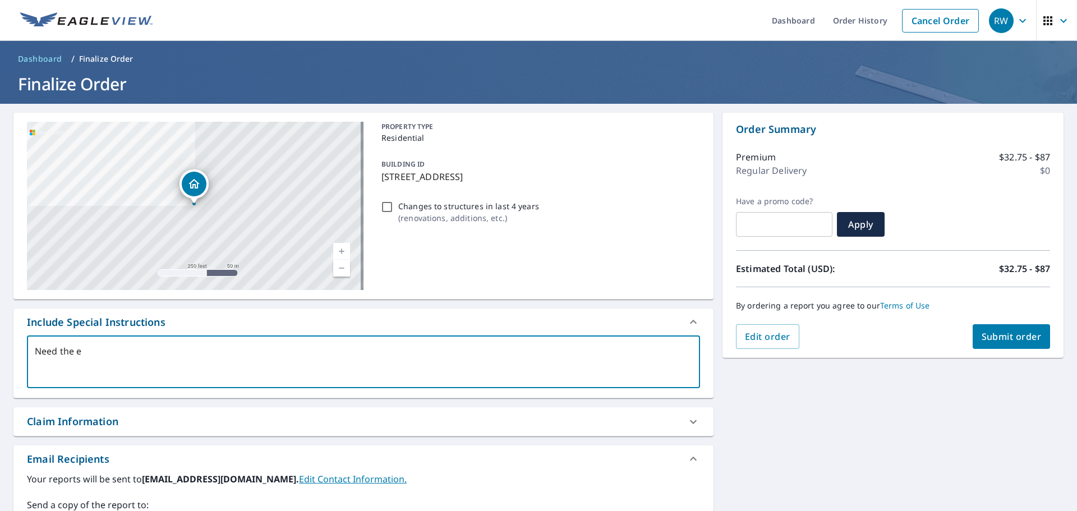
type textarea "Need the en"
type textarea "x"
checkbox input "true"
type textarea "Need the ent"
type textarea "x"
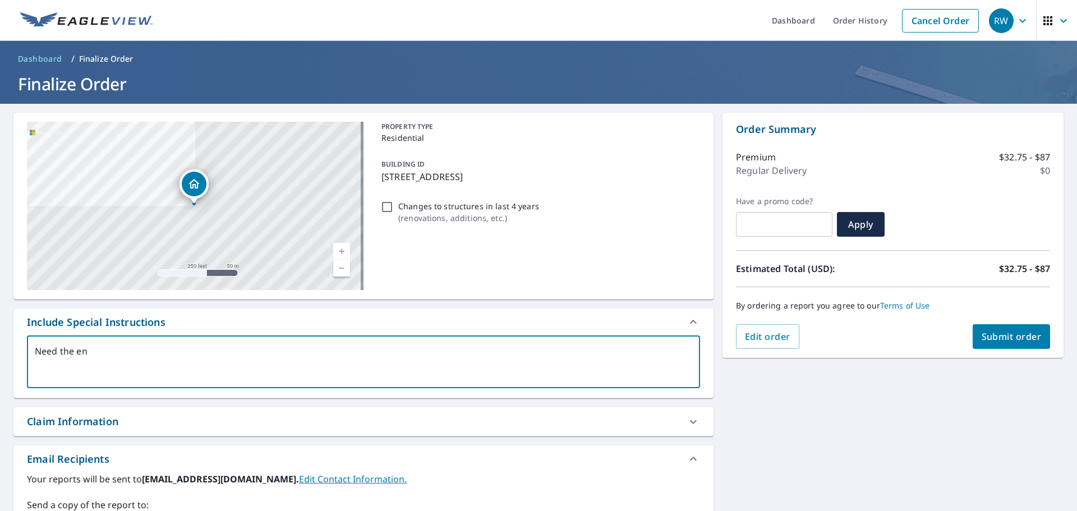
checkbox input "true"
type textarea "Need the enti"
type textarea "x"
checkbox input "true"
type textarea "Need the entir"
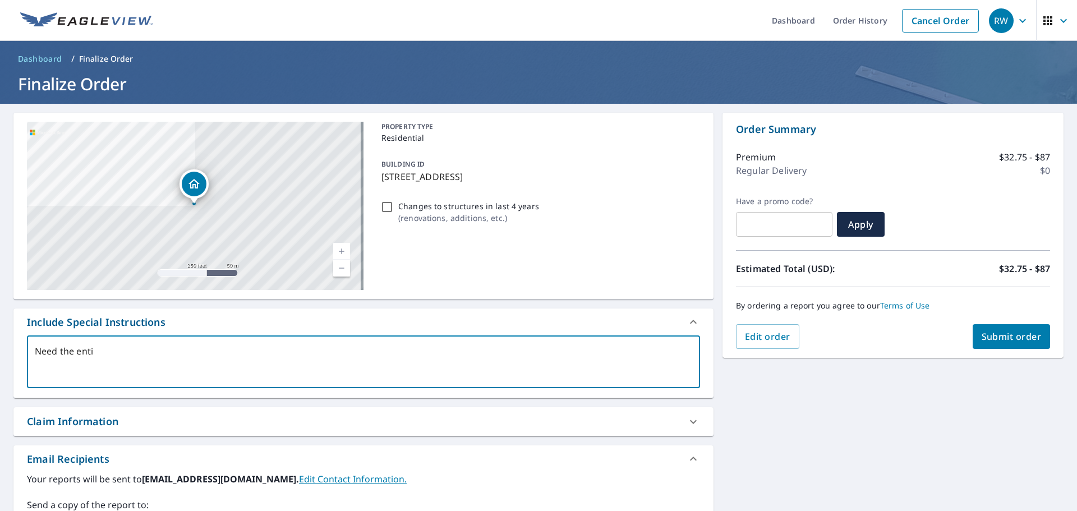
type textarea "x"
checkbox input "true"
type textarea "Need the entire"
type textarea "x"
checkbox input "true"
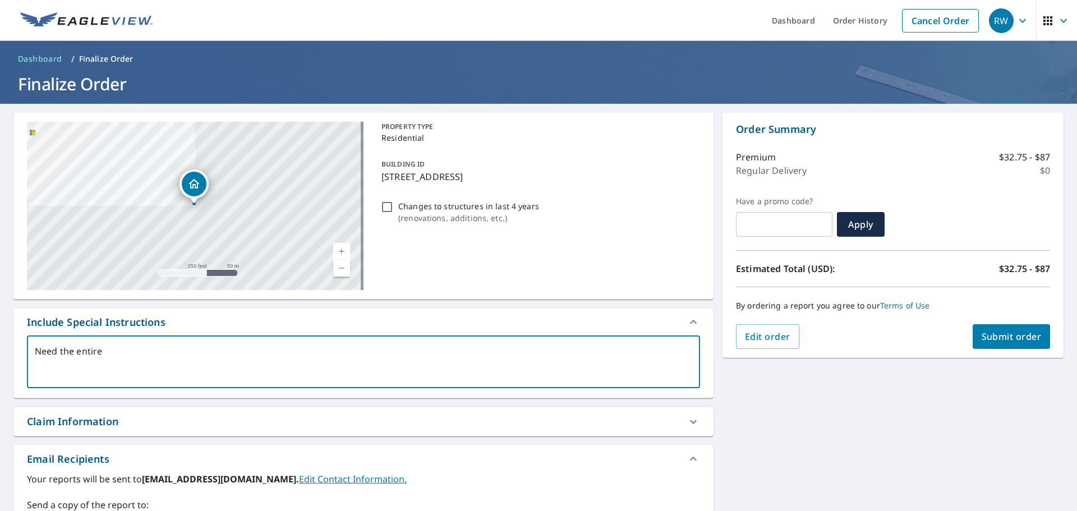
type textarea "Need the entire"
type textarea "x"
checkbox input "true"
type textarea "Need the entire b"
type textarea "x"
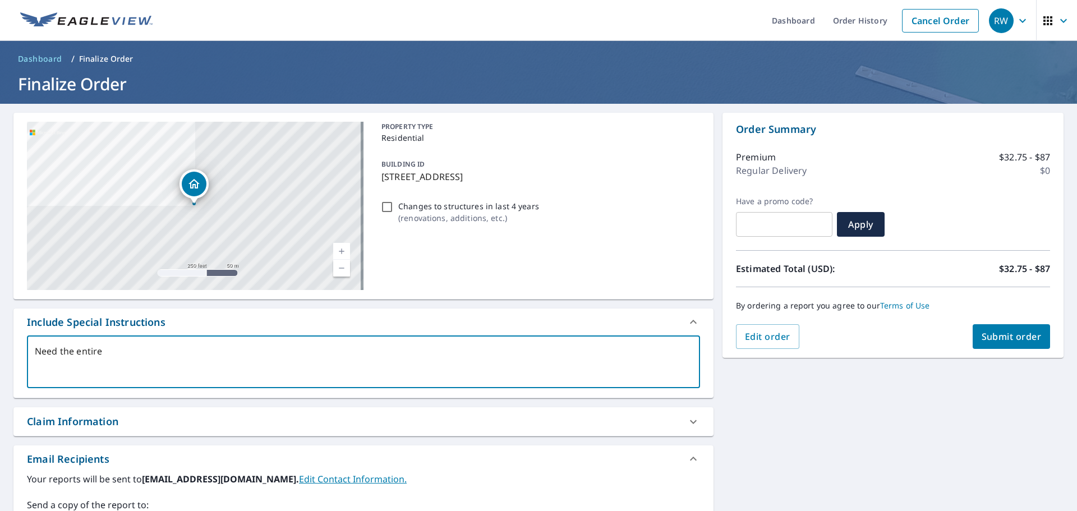
checkbox input "true"
type textarea "Need the entire bu"
type textarea "x"
checkbox input "true"
type textarea "Need the entire [PERSON_NAME]"
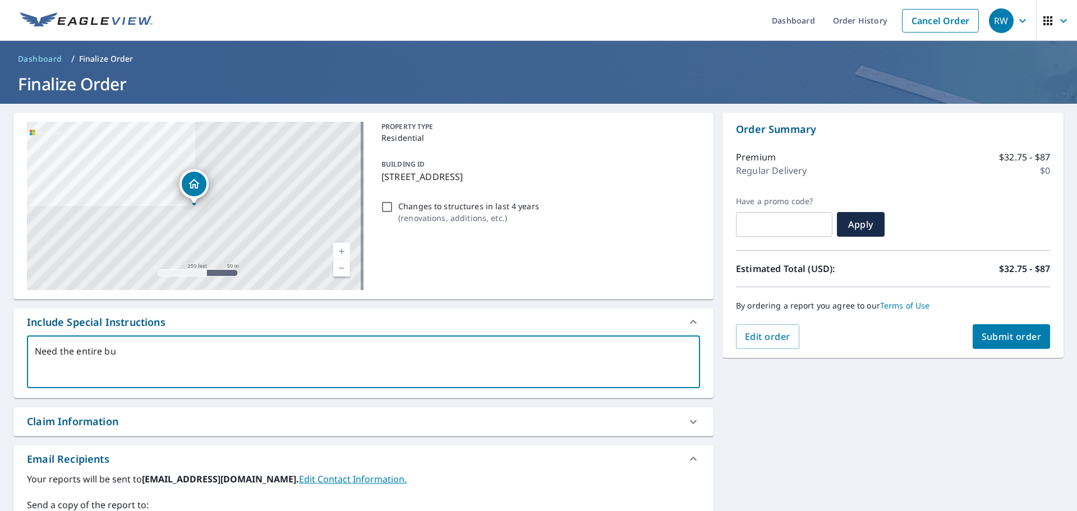
type textarea "x"
checkbox input "true"
type textarea "Need the entire buil"
type textarea "x"
checkbox input "true"
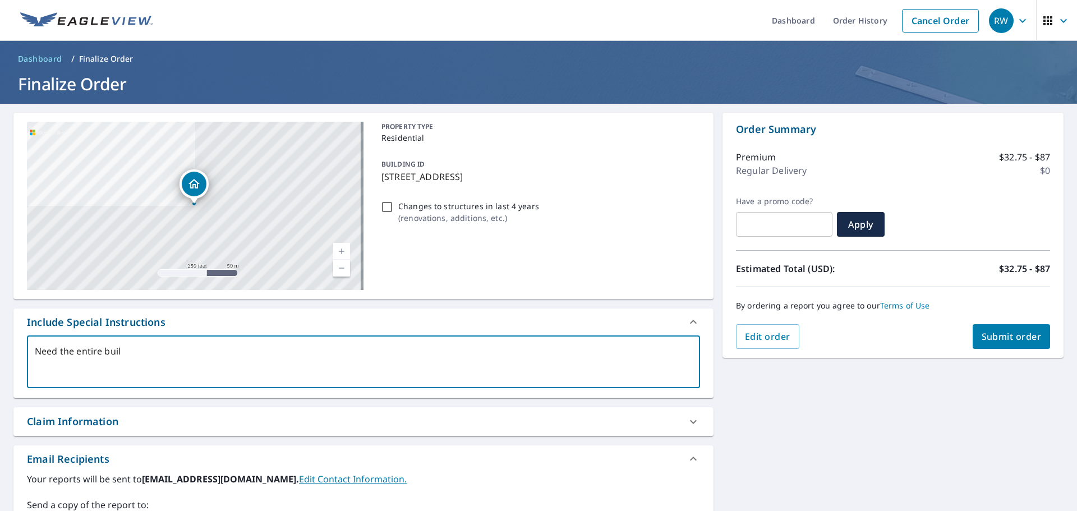
type textarea "Need the entire build"
type textarea "x"
checkbox input "true"
type textarea "Need the entire buildi"
type textarea "x"
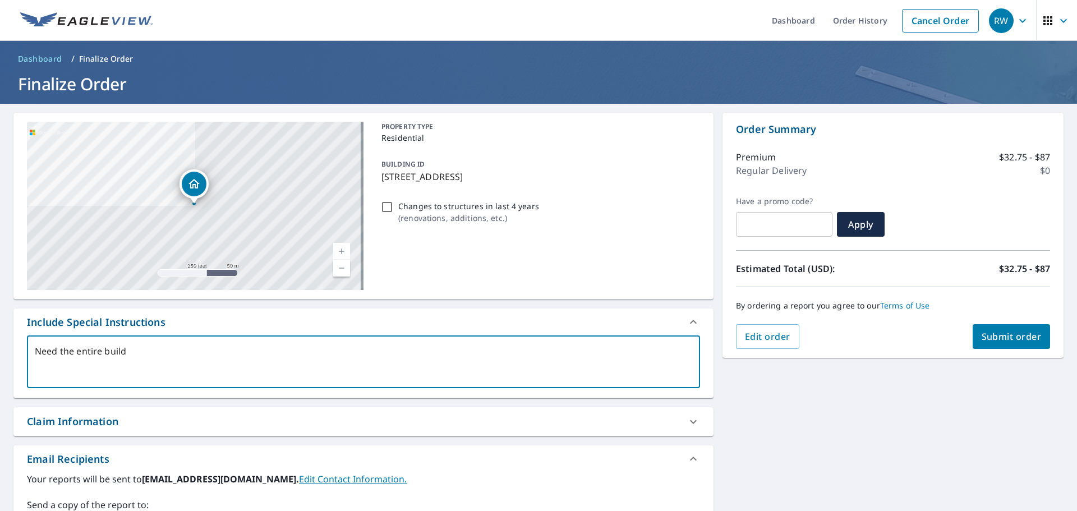
checkbox input "true"
type textarea "Need the entire buildin"
type textarea "x"
checkbox input "true"
type textarea "Need the entire building"
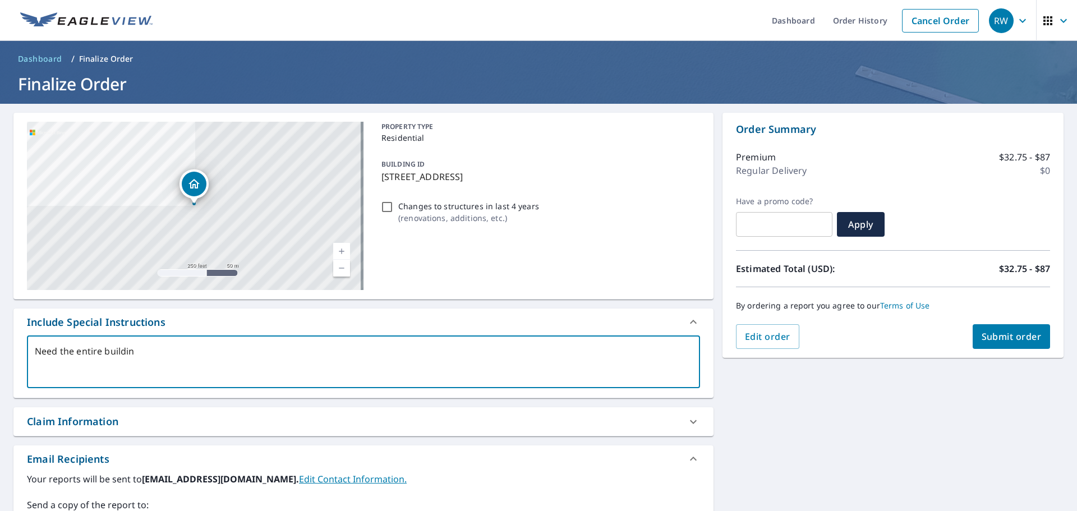
type textarea "x"
checkbox input "true"
type textarea "Need the entire building,"
type textarea "x"
checkbox input "true"
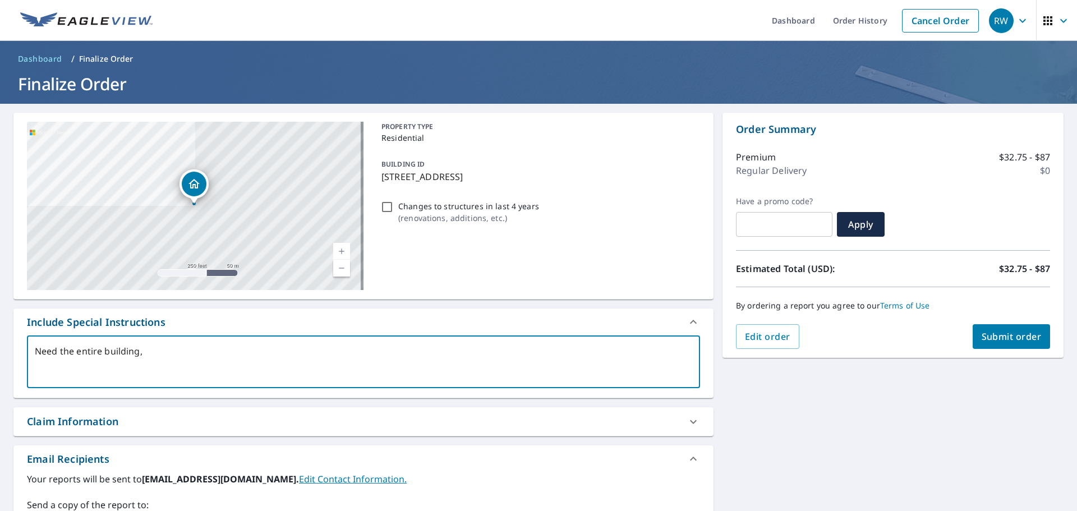
type textarea "Need the entire building,"
type textarea "x"
checkbox input "true"
type textarea "Need the entire building, n"
type textarea "x"
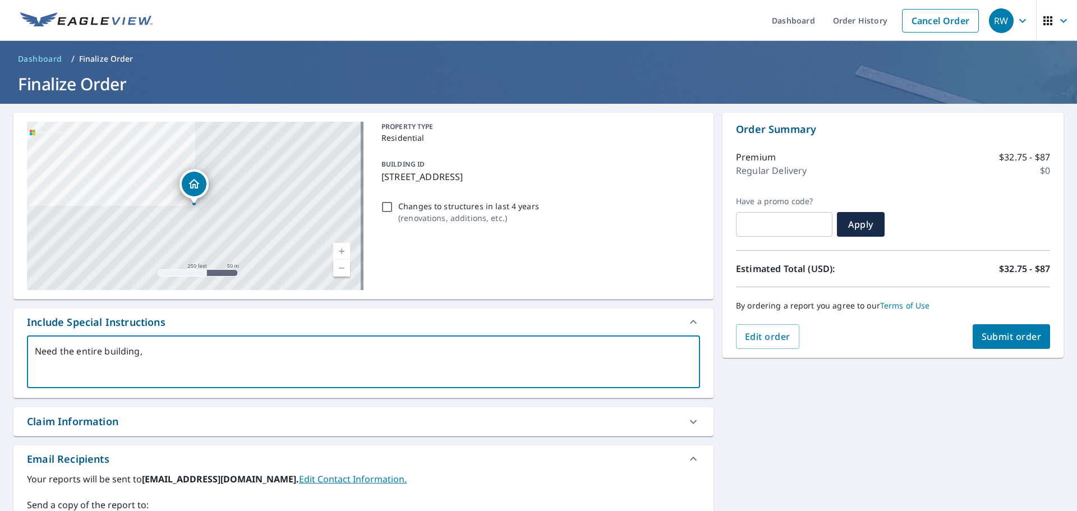
checkbox input "true"
type textarea "Need the entire building, no"
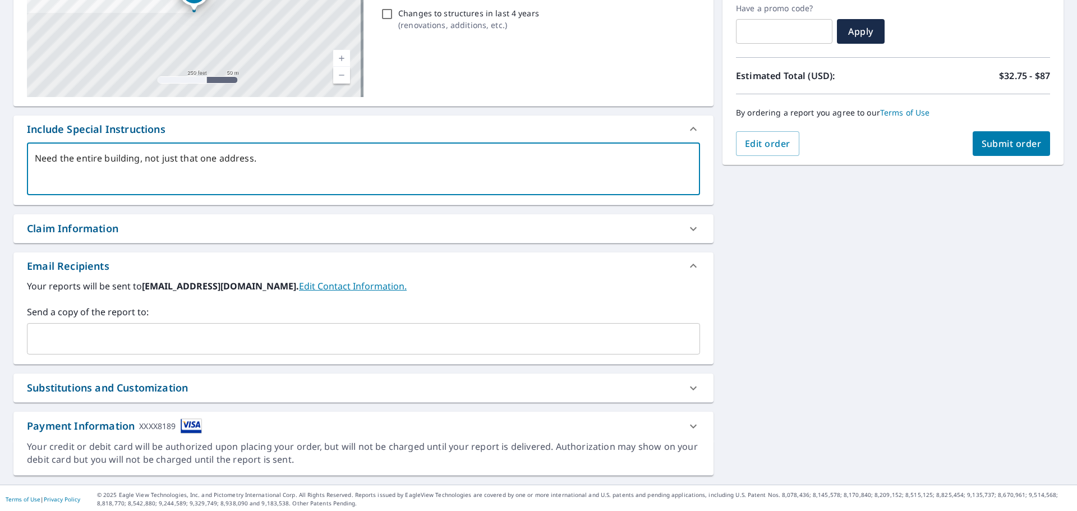
scroll to position [195, 0]
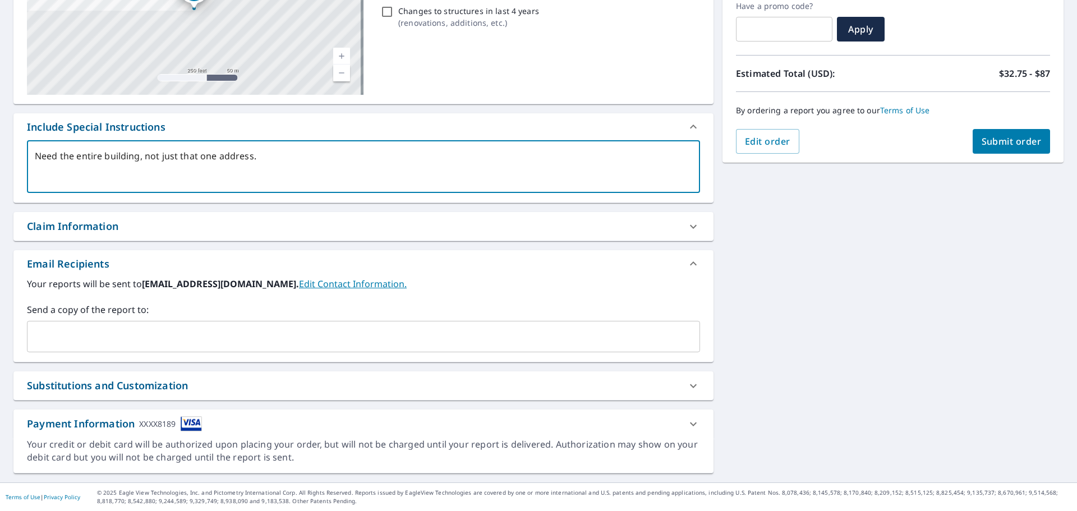
click at [194, 327] on input "text" at bounding box center [355, 336] width 646 height 21
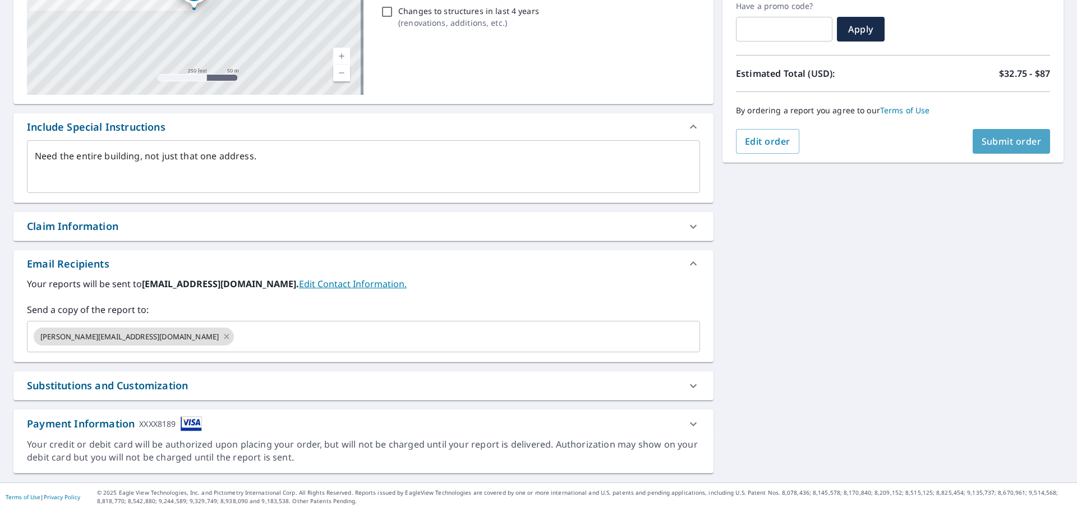
click at [992, 134] on button "Submit order" at bounding box center [1012, 141] width 78 height 25
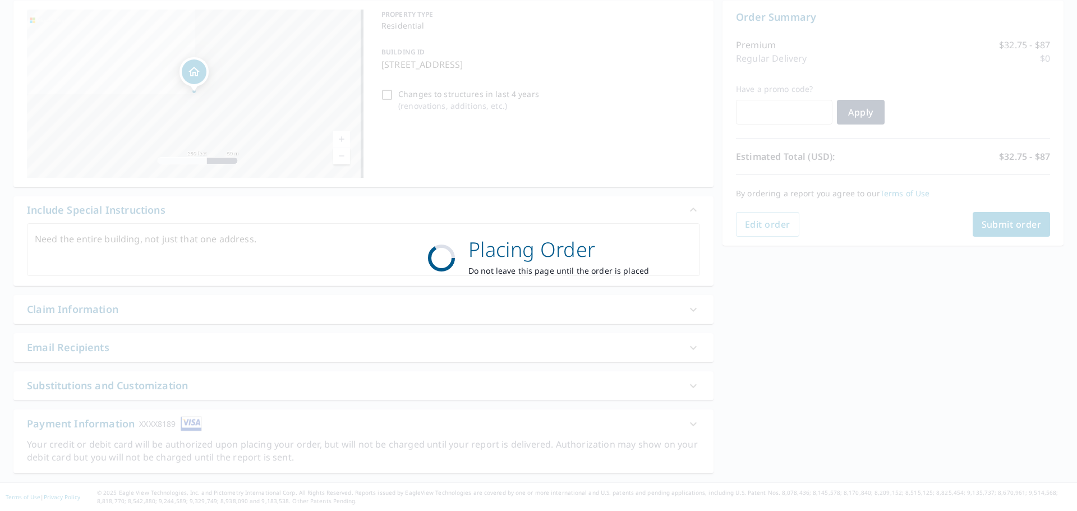
scroll to position [112, 0]
